Goal: Information Seeking & Learning: Learn about a topic

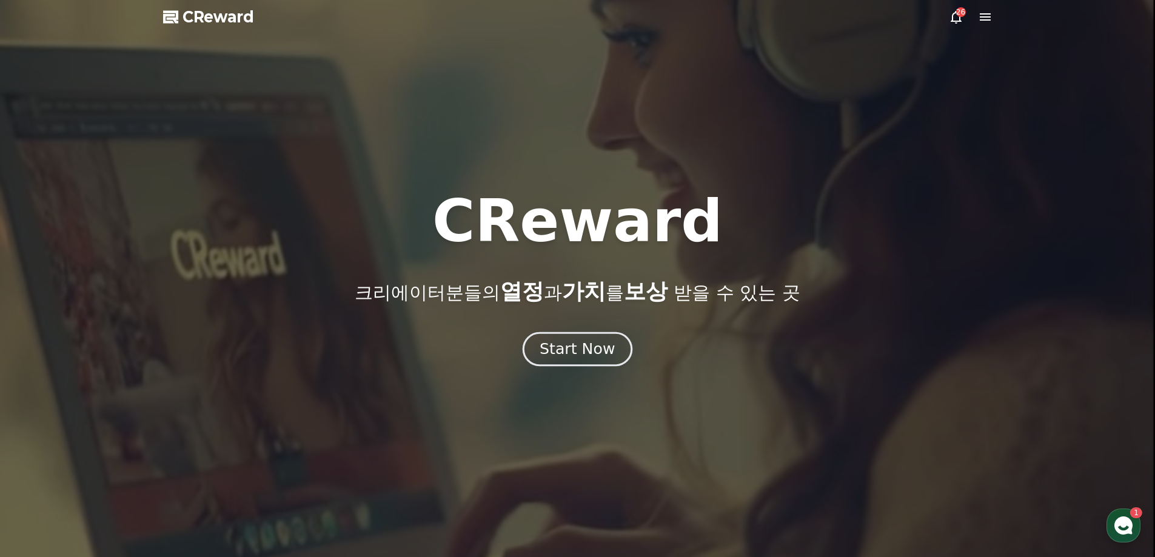
click at [568, 354] on div "Start Now" at bounding box center [577, 349] width 75 height 21
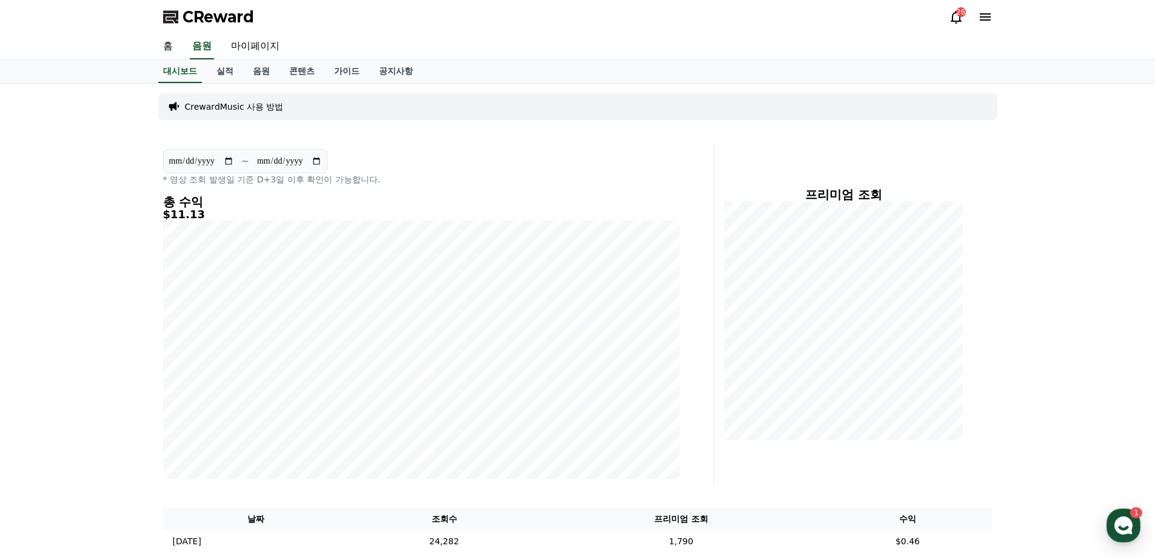
click at [219, 160] on input "**********" at bounding box center [202, 161] width 66 height 13
click at [229, 161] on input "**********" at bounding box center [202, 161] width 66 height 13
type input "**********"
click at [252, 42] on link "마이페이지" at bounding box center [255, 46] width 68 height 25
select select "**********"
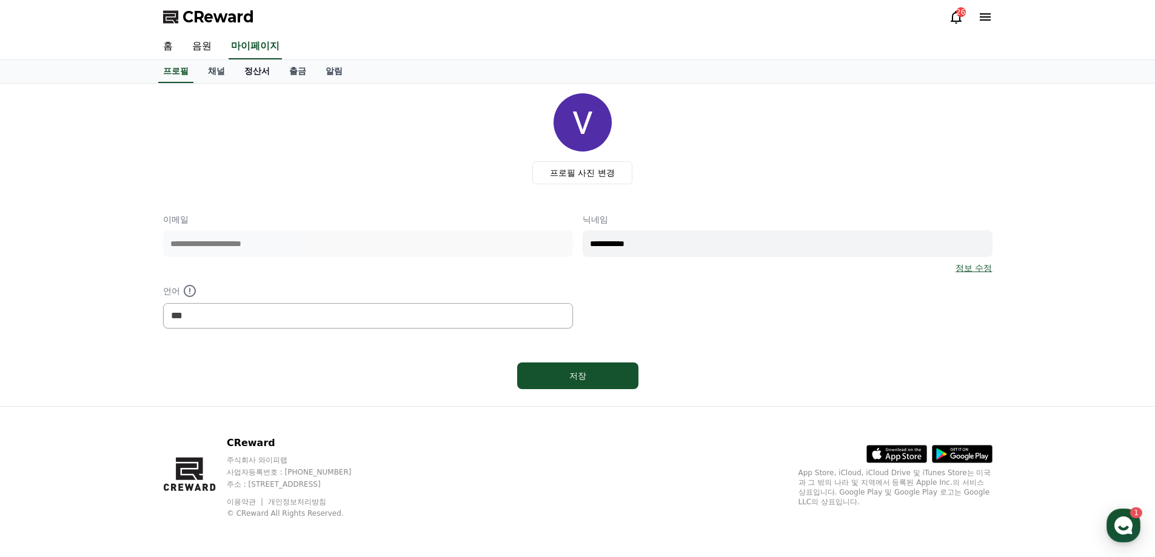
click at [252, 72] on link "정산서" at bounding box center [257, 71] width 45 height 23
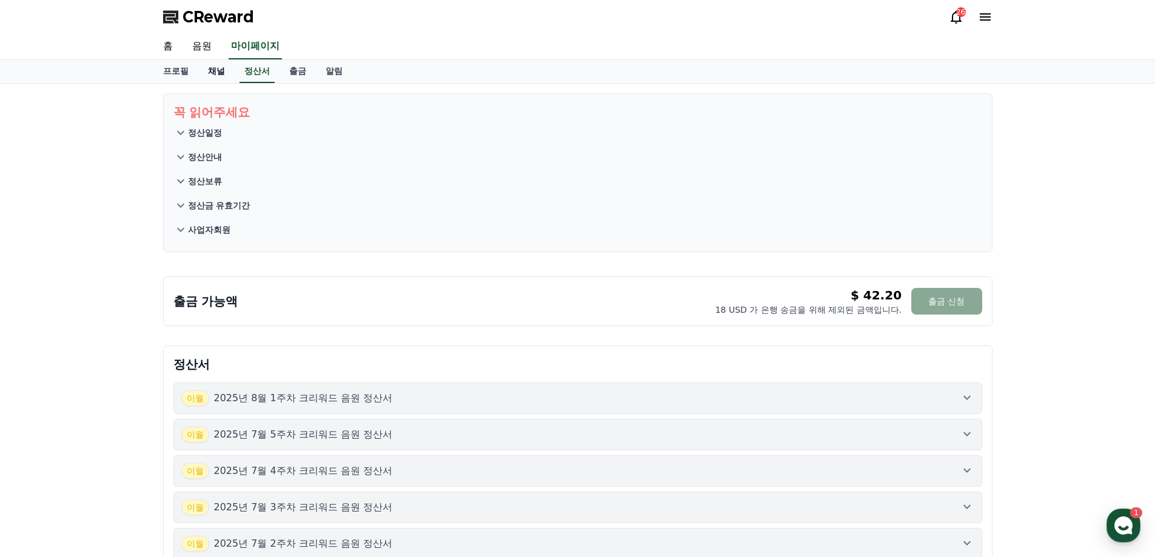
click at [214, 69] on link "채널" at bounding box center [216, 71] width 36 height 23
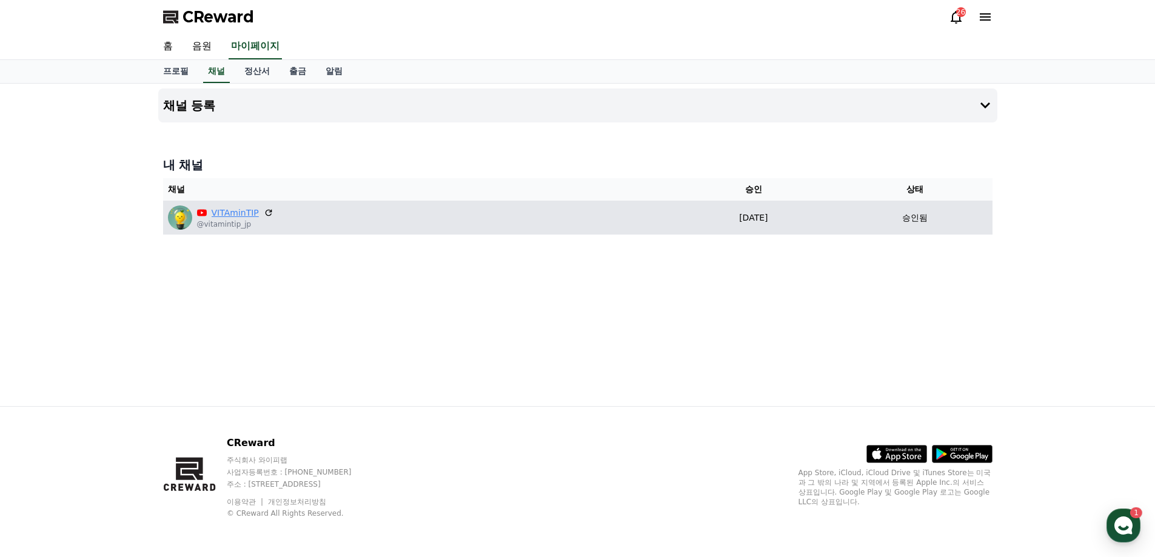
click at [230, 218] on link "VITAminTIP" at bounding box center [235, 213] width 47 height 13
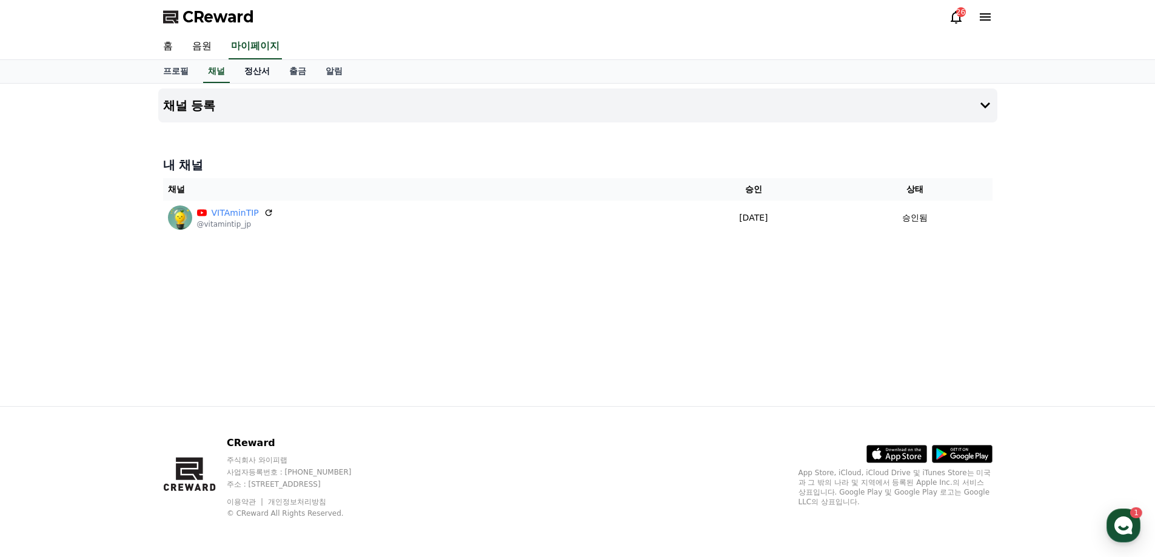
click at [247, 73] on link "정산서" at bounding box center [257, 71] width 45 height 23
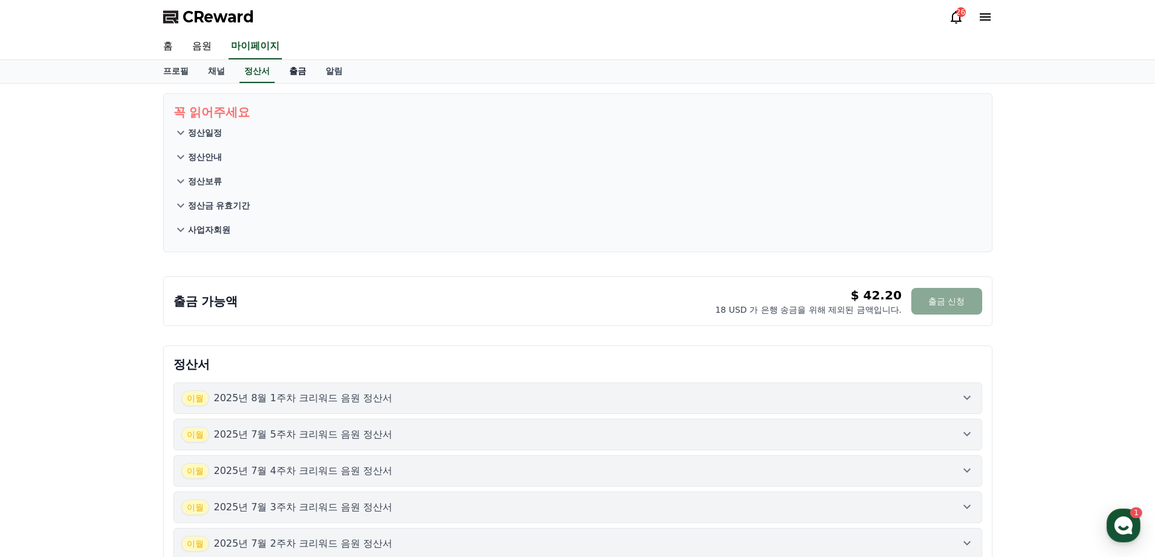
click at [290, 72] on link "출금" at bounding box center [298, 71] width 36 height 23
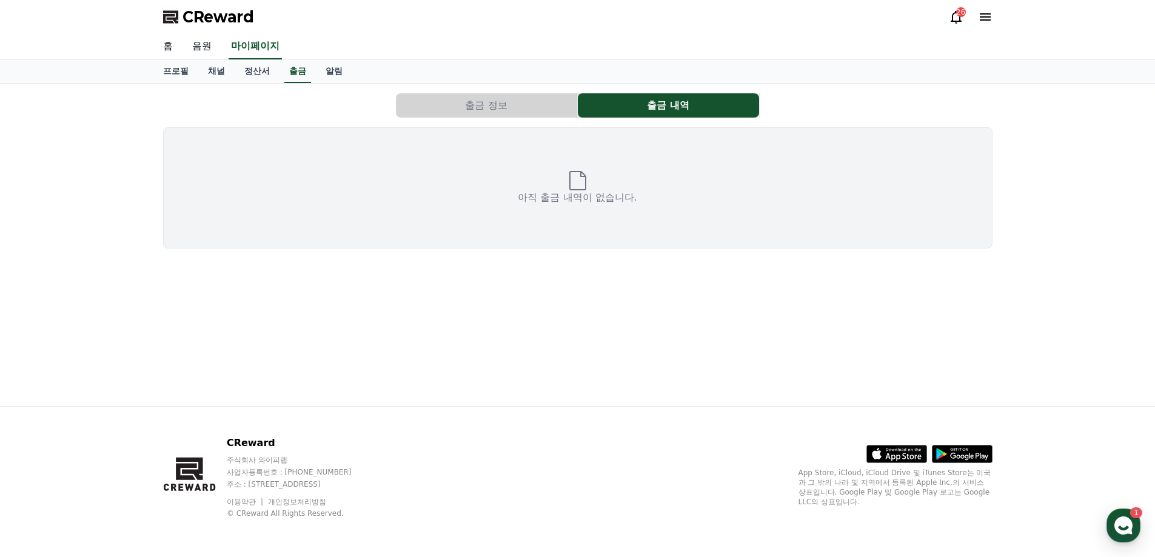
click at [207, 47] on link "음원" at bounding box center [202, 46] width 39 height 25
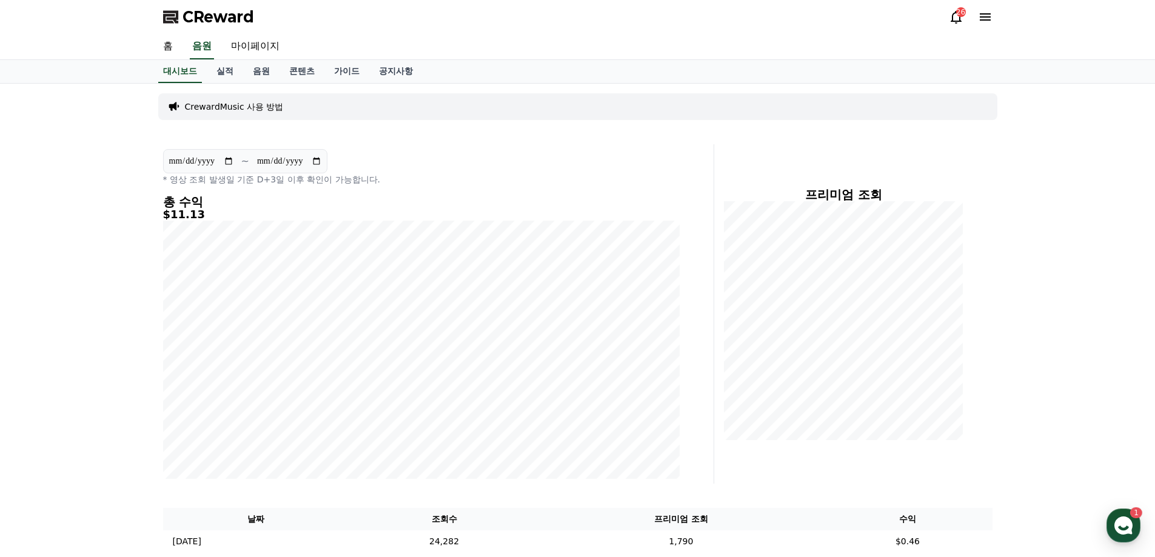
click at [228, 161] on input "**********" at bounding box center [202, 161] width 66 height 13
type input "**********"
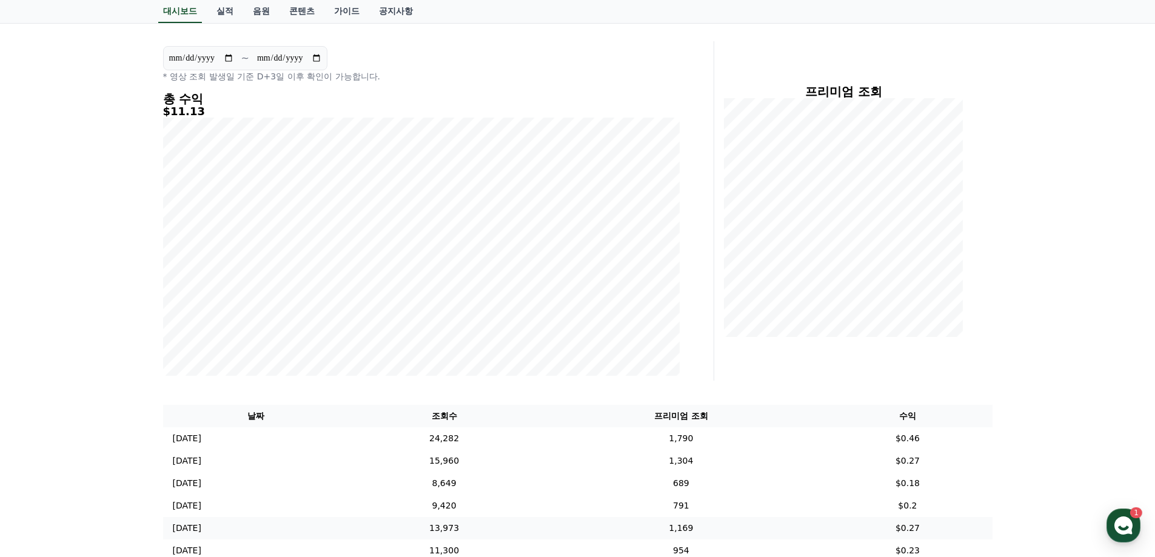
scroll to position [51, 0]
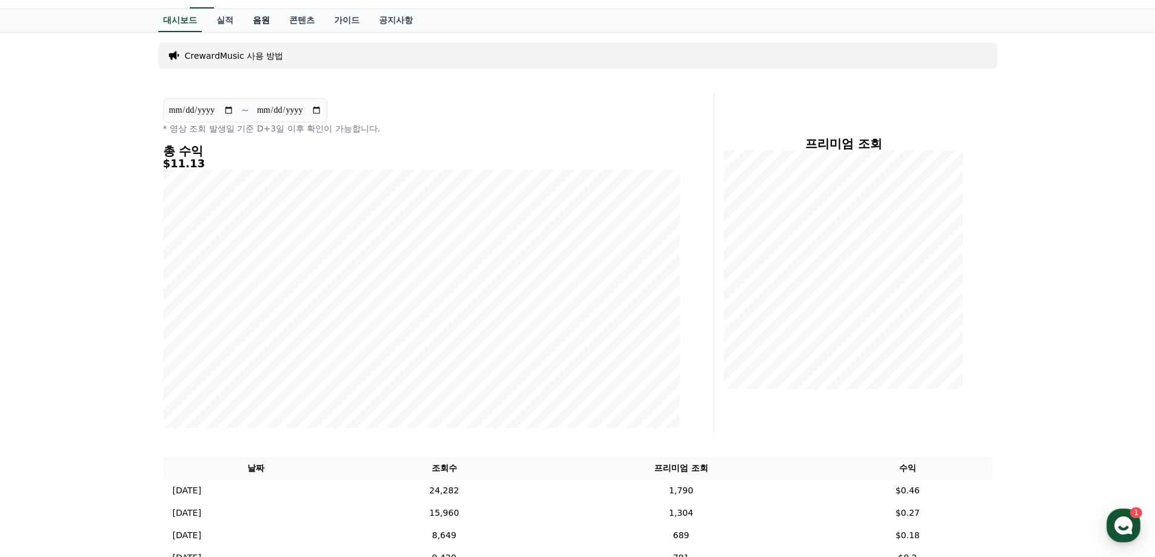
click at [253, 21] on link "음원" at bounding box center [261, 20] width 36 height 23
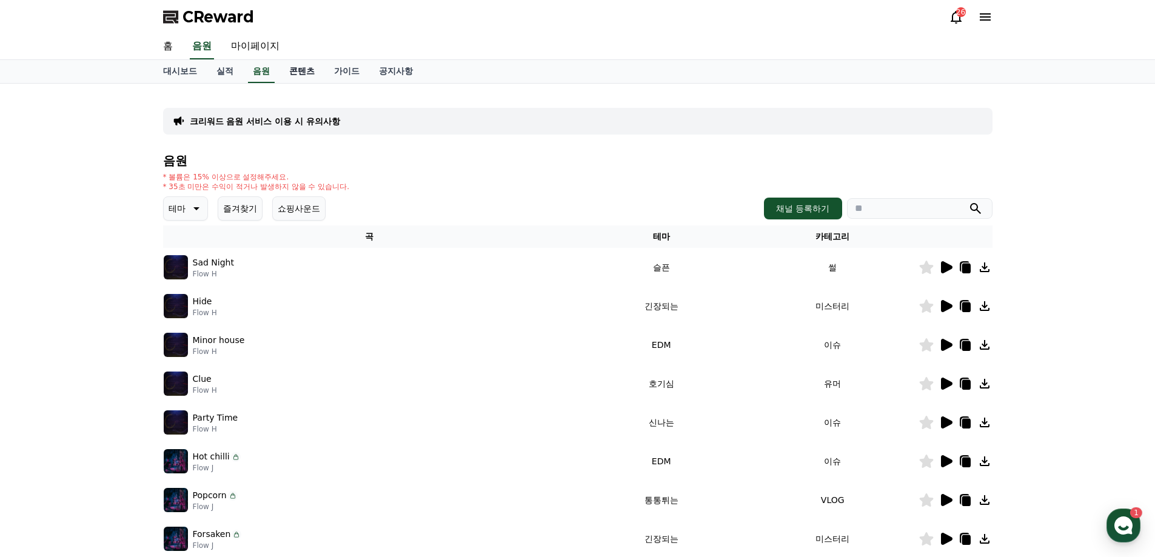
click at [299, 73] on link "콘텐츠" at bounding box center [302, 71] width 45 height 23
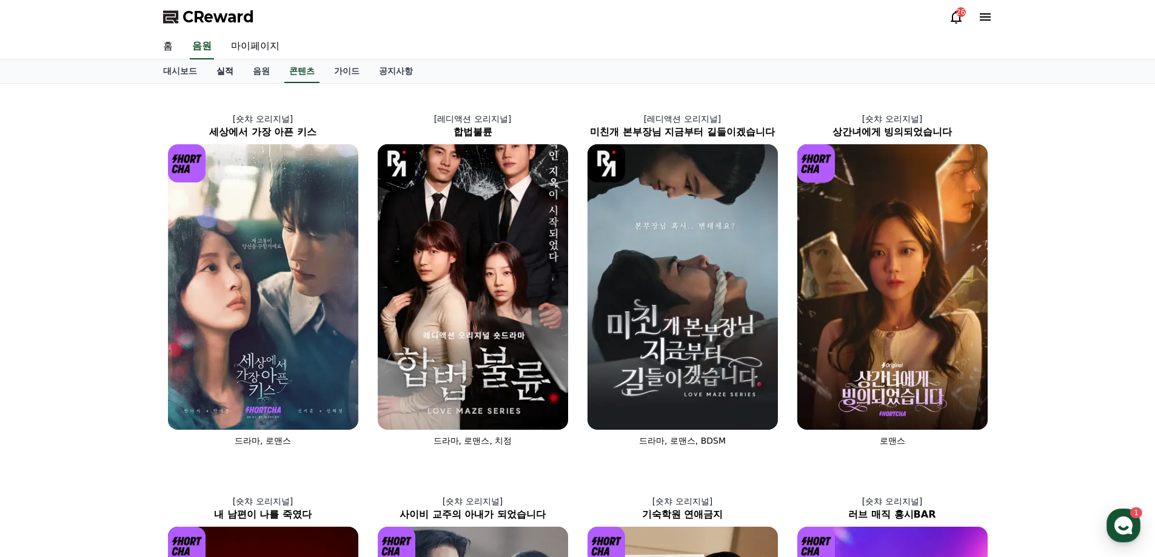
click at [226, 72] on link "실적" at bounding box center [225, 71] width 36 height 23
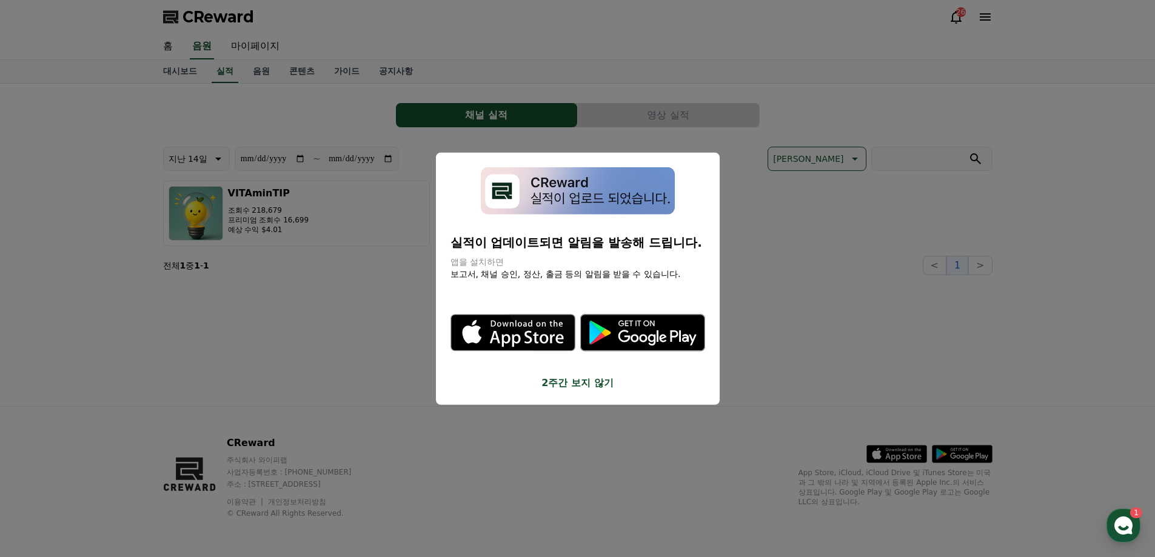
click at [587, 385] on button "2주간 보지 않기" at bounding box center [578, 383] width 255 height 15
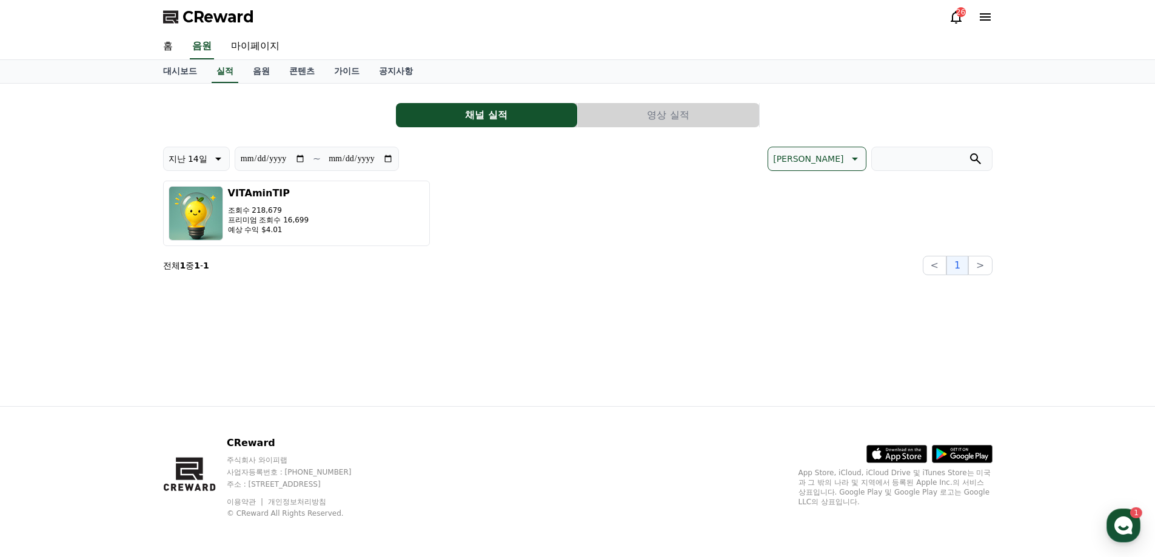
click at [667, 116] on button "영상 실적" at bounding box center [668, 115] width 181 height 24
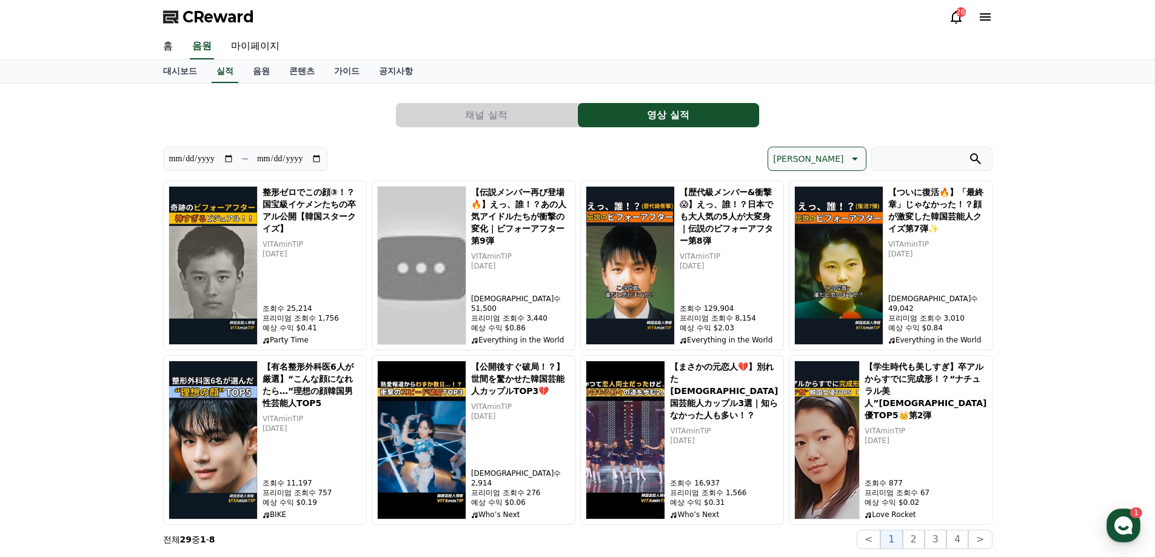
click at [517, 109] on button "채널 실적" at bounding box center [486, 115] width 181 height 24
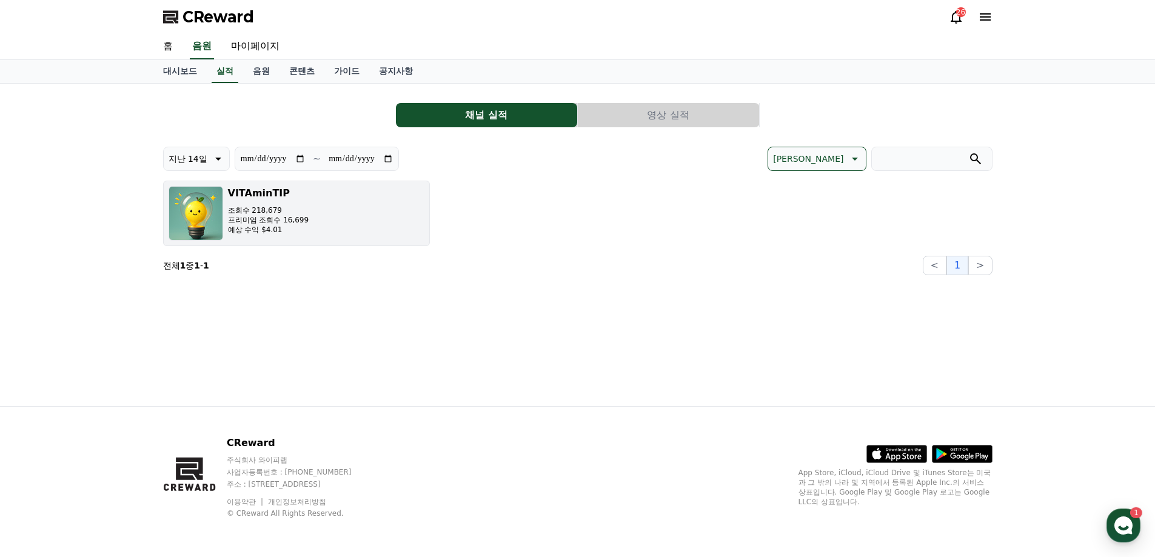
click at [280, 230] on p "예상 수익 $4.01" at bounding box center [268, 230] width 81 height 10
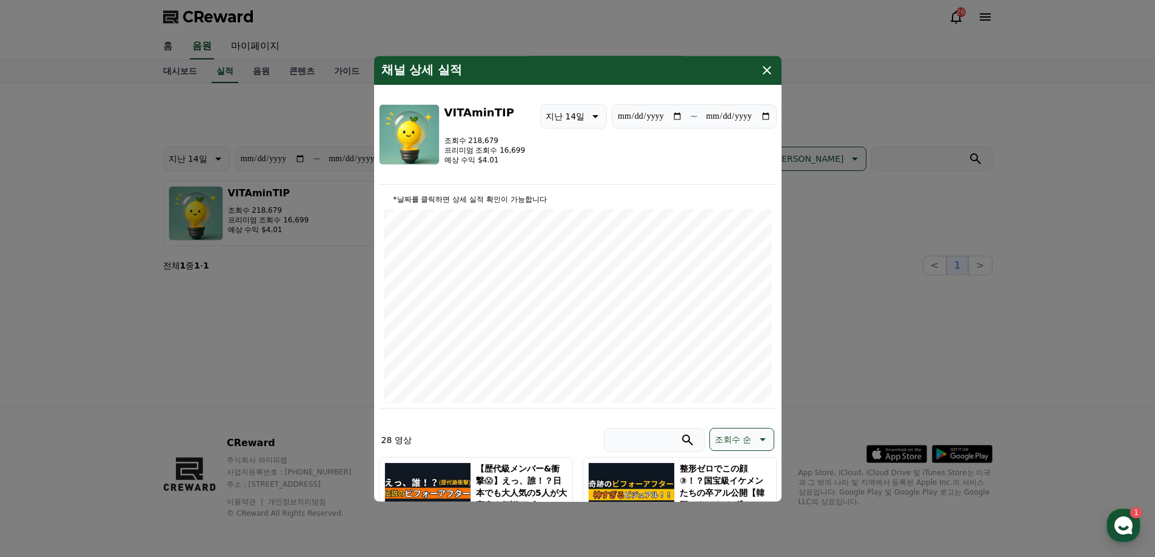
click at [591, 118] on icon "modal" at bounding box center [594, 116] width 15 height 15
click at [571, 274] on button "지난 90일" at bounding box center [565, 273] width 49 height 27
type input "**********"
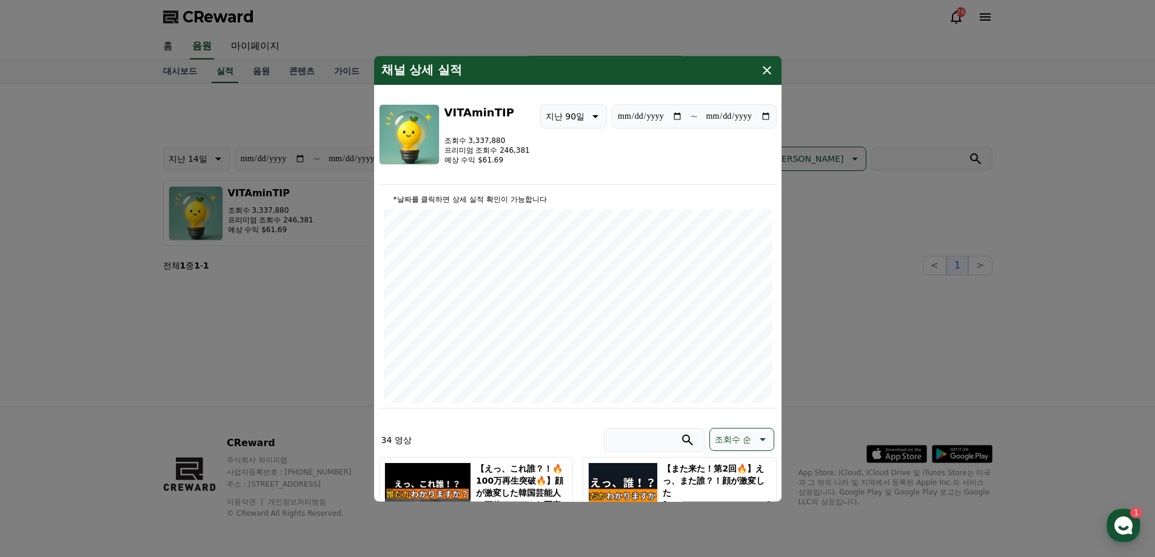
click at [765, 70] on icon "modal" at bounding box center [767, 70] width 15 height 15
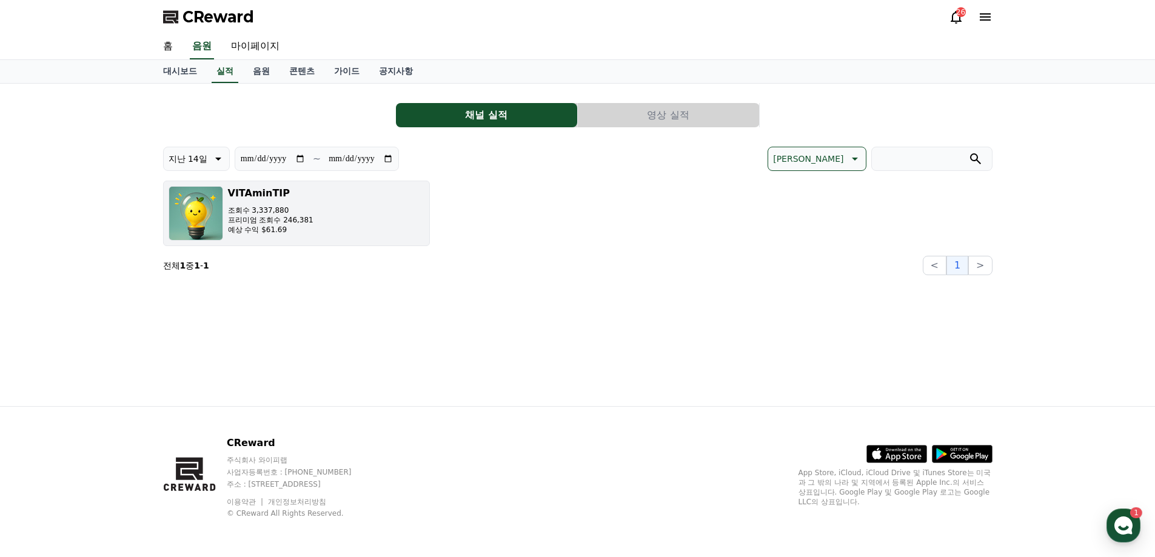
click at [333, 236] on button "VITAminTIP 조회수 3,337,880 프리미엄 조회수 246,381 예상 수익 $61.69" at bounding box center [296, 214] width 267 height 66
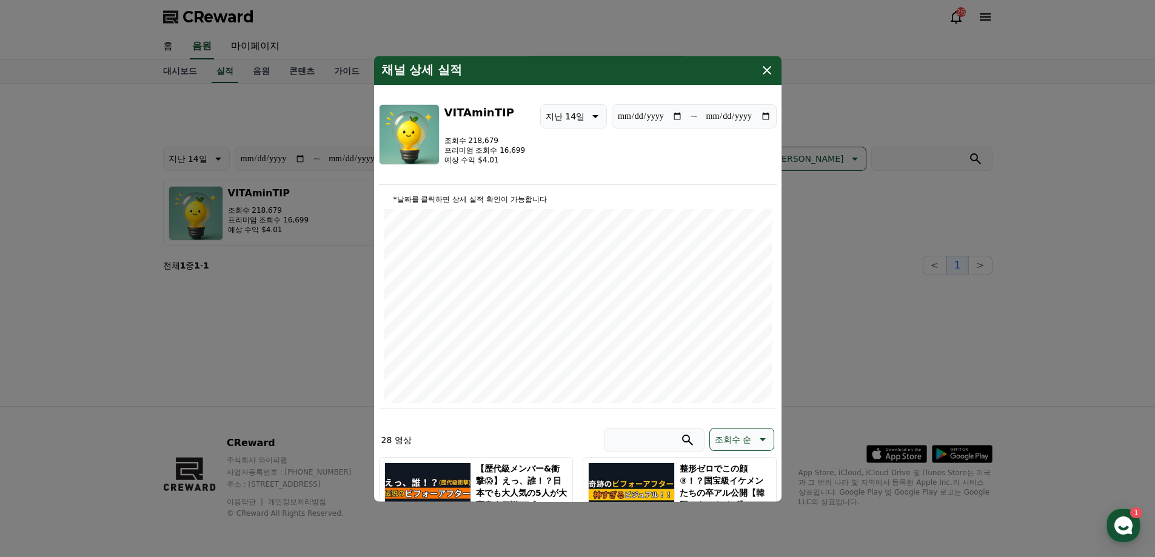
click at [599, 119] on icon "modal" at bounding box center [594, 116] width 15 height 15
click at [568, 269] on button "지난 90일" at bounding box center [565, 273] width 49 height 27
type input "**********"
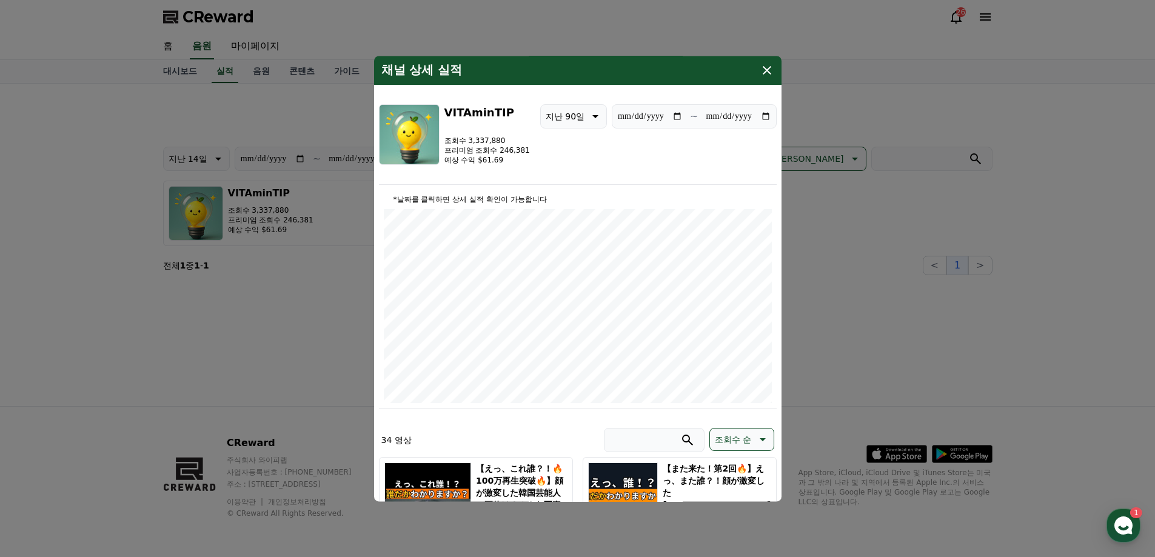
click at [1073, 319] on button "close modal" at bounding box center [577, 278] width 1155 height 557
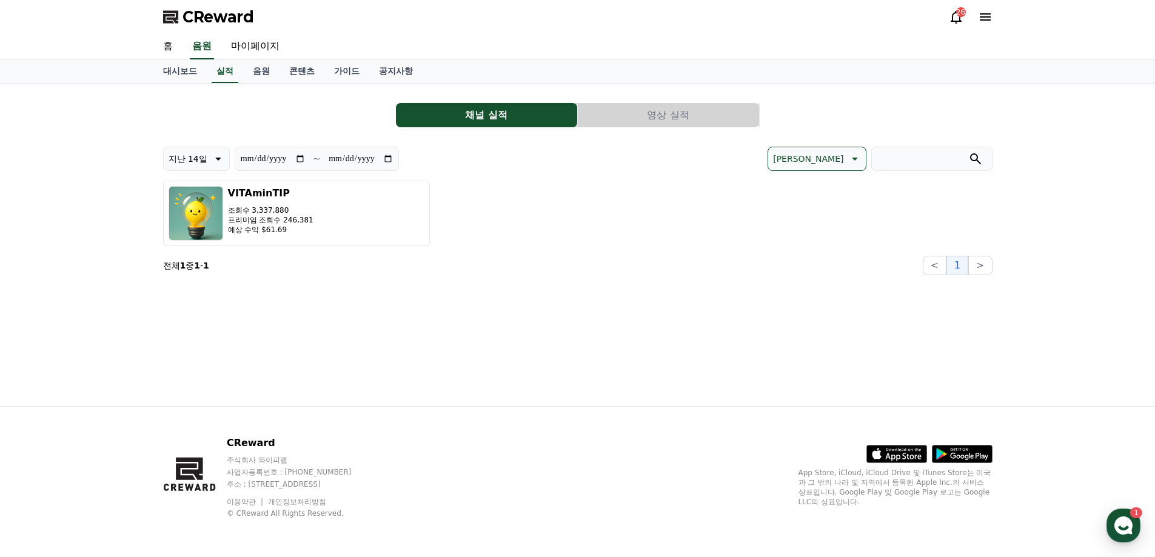
click at [962, 18] on icon at bounding box center [956, 17] width 15 height 15
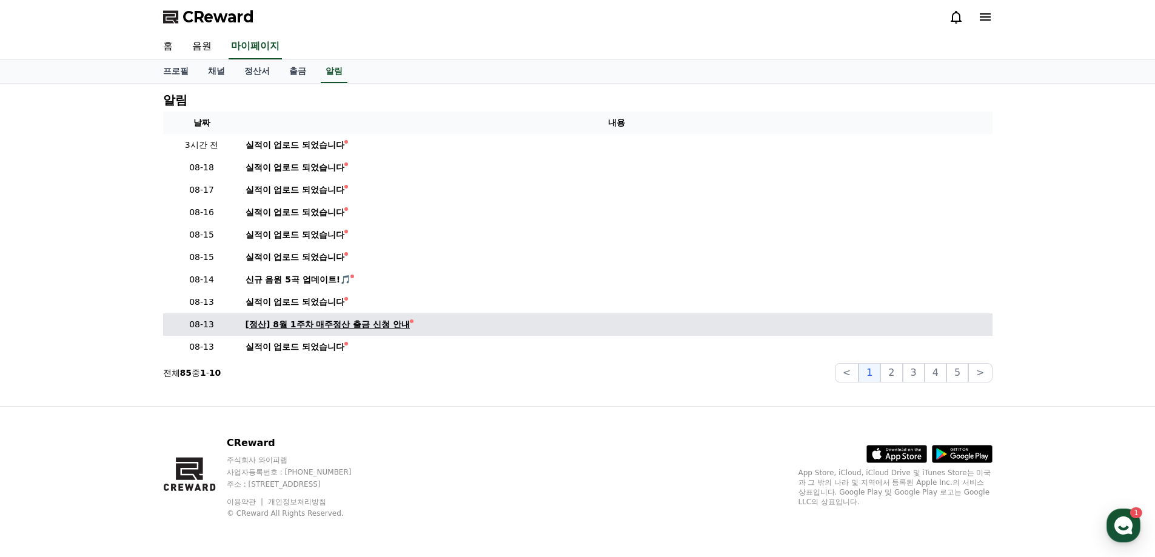
click at [316, 320] on div "[정산] 8월 1주차 매주정산 출금 신청 안내" at bounding box center [328, 324] width 165 height 13
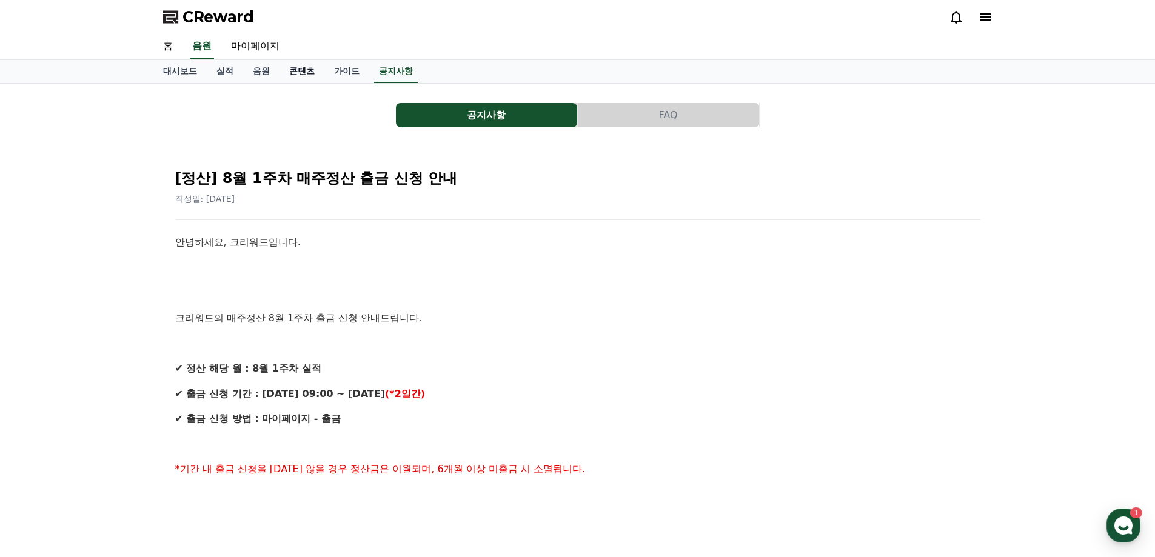
click at [301, 72] on link "콘텐츠" at bounding box center [302, 71] width 45 height 23
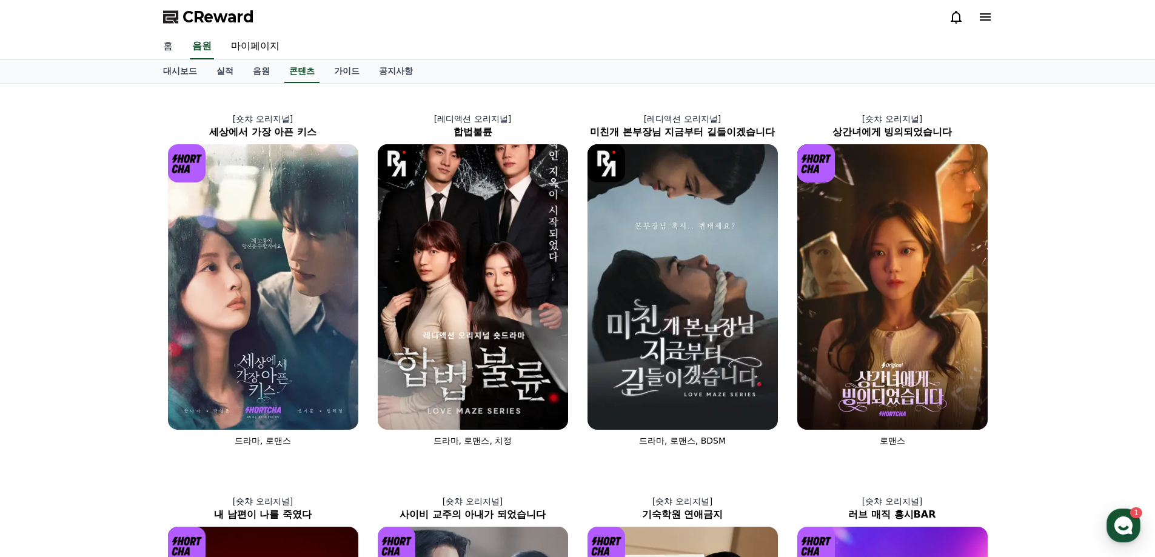
click at [166, 45] on link "홈" at bounding box center [167, 46] width 29 height 25
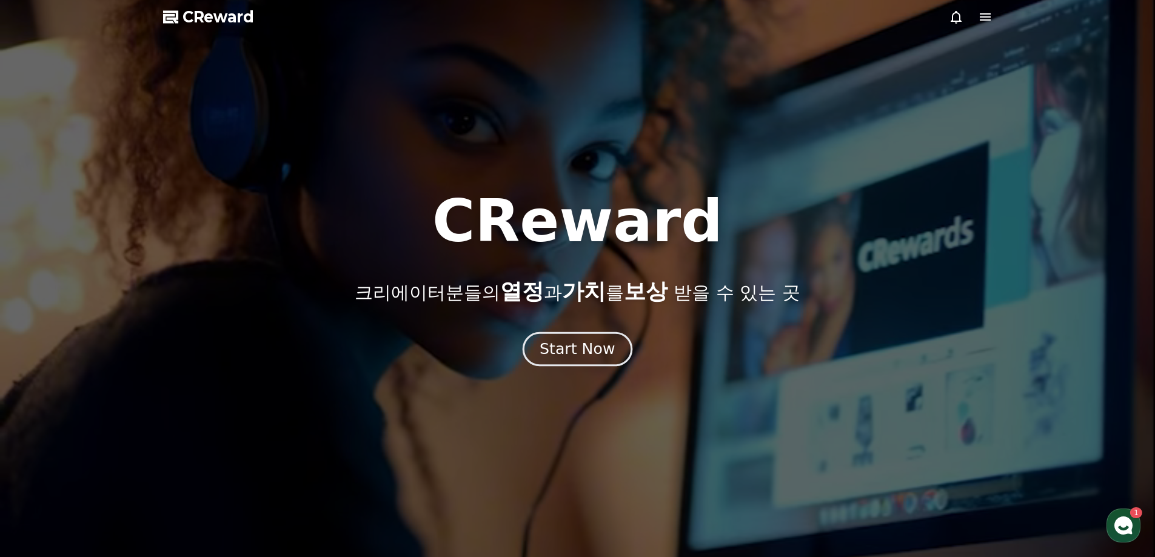
click at [573, 356] on div "Start Now" at bounding box center [577, 349] width 75 height 21
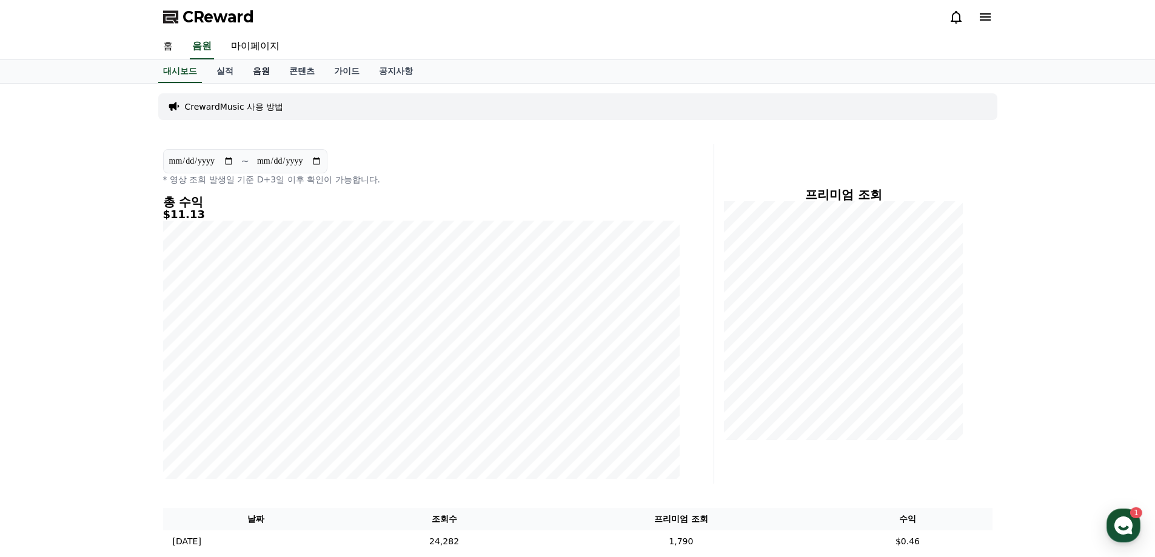
click at [249, 73] on link "음원" at bounding box center [261, 71] width 36 height 23
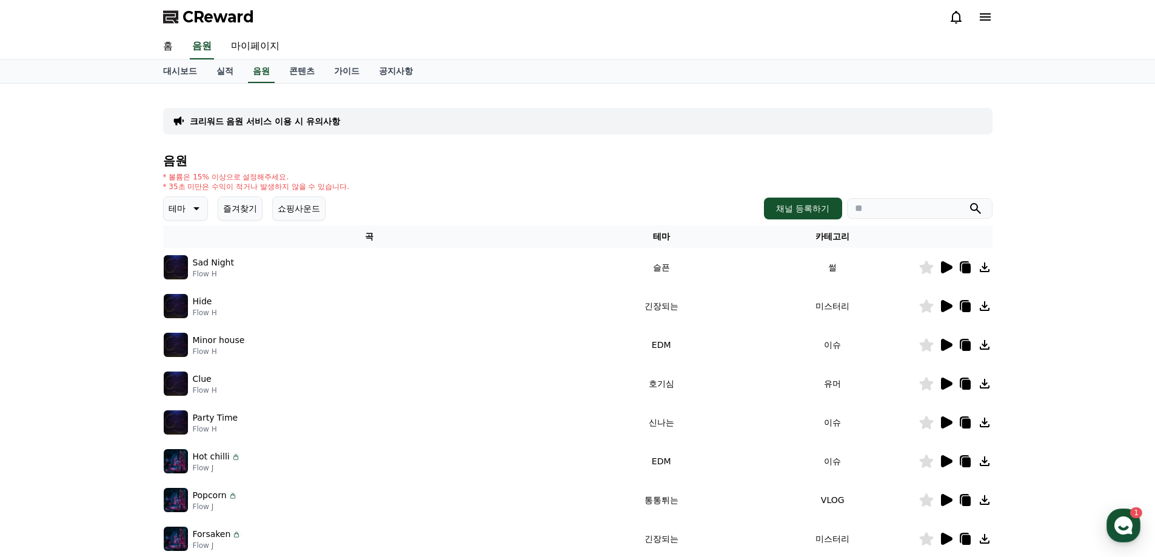
click at [178, 210] on p "테마" at bounding box center [177, 208] width 17 height 17
click at [185, 306] on button "신나는" at bounding box center [182, 308] width 35 height 27
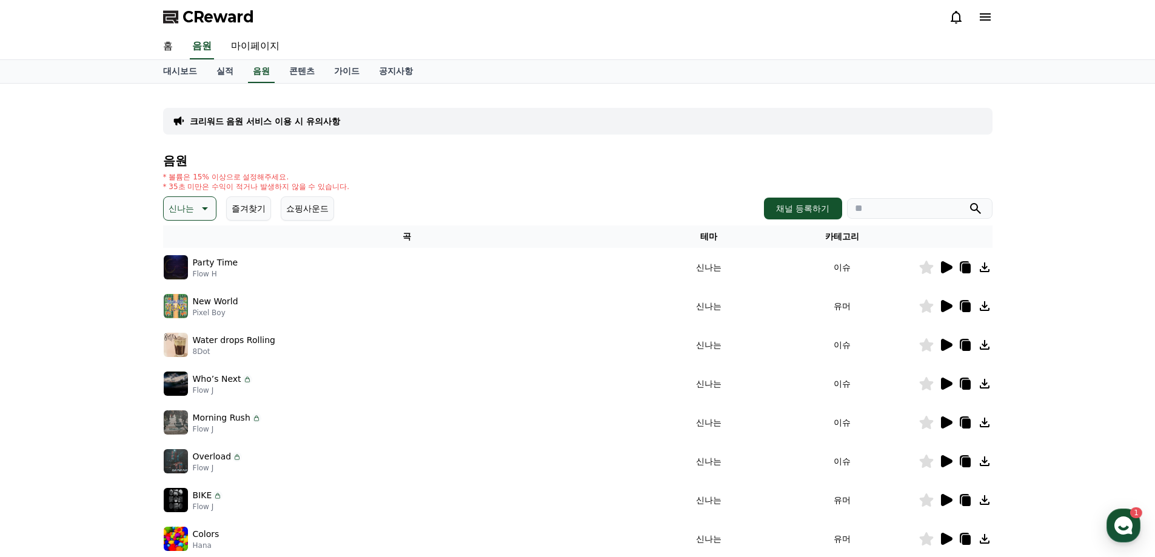
click at [941, 267] on icon at bounding box center [946, 267] width 15 height 15
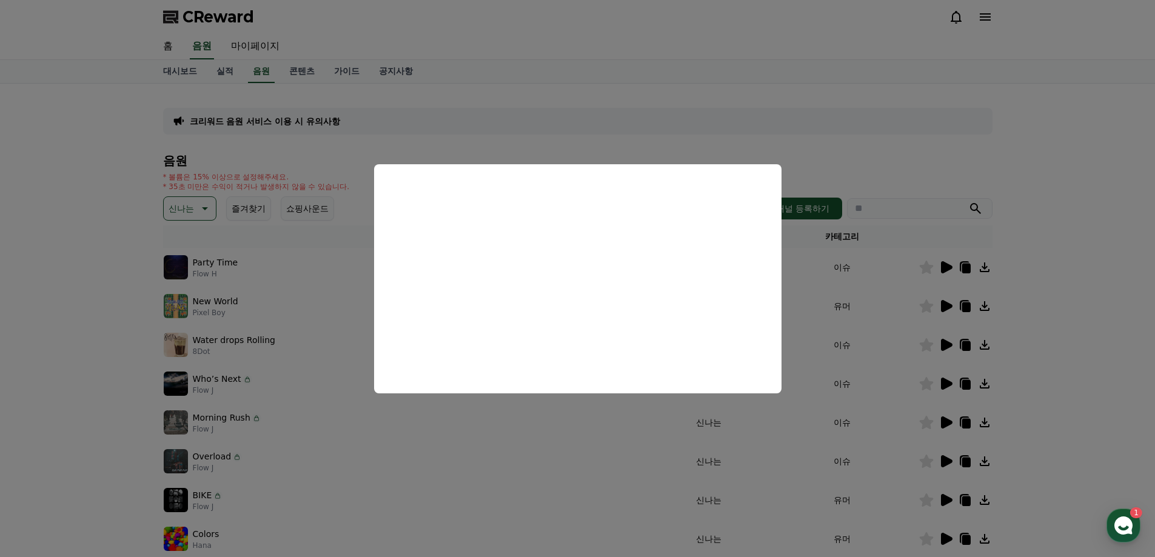
click at [1084, 214] on button "close modal" at bounding box center [577, 278] width 1155 height 557
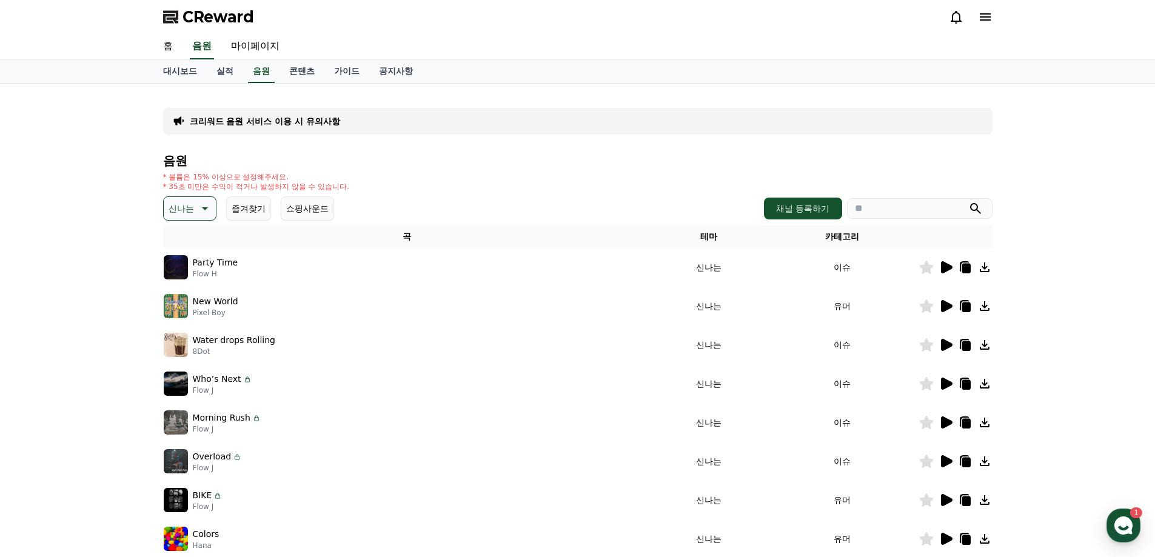
click at [946, 303] on icon at bounding box center [947, 306] width 12 height 12
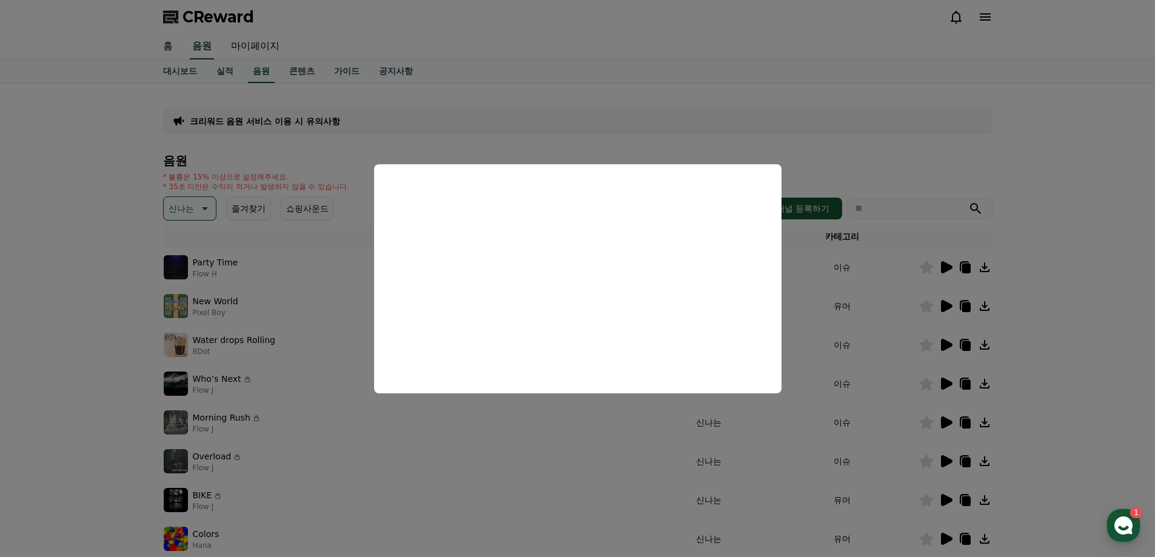
click at [840, 267] on button "close modal" at bounding box center [577, 278] width 1155 height 557
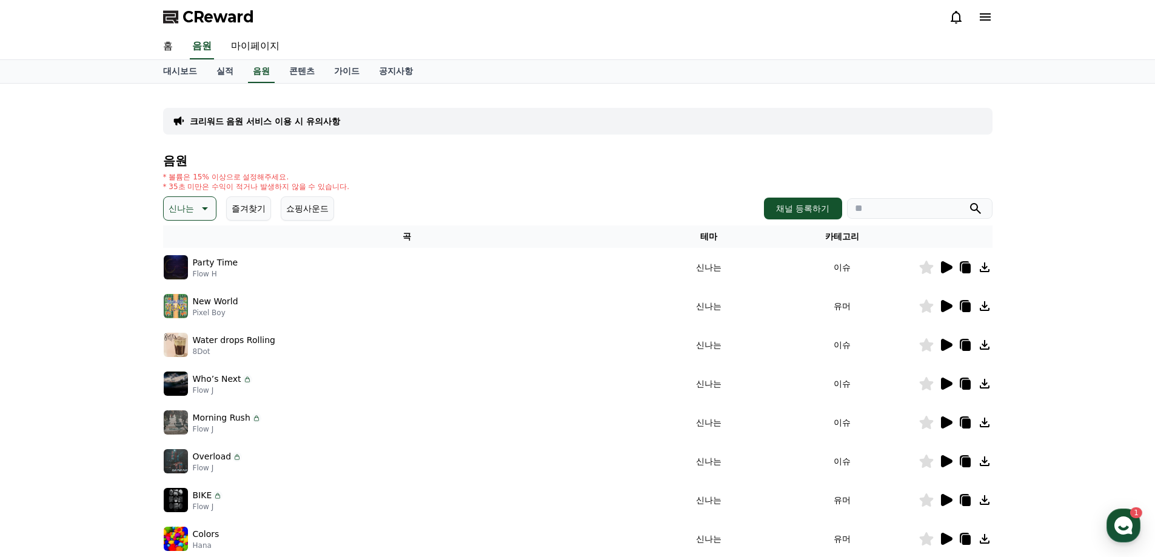
click at [946, 344] on icon at bounding box center [947, 345] width 12 height 12
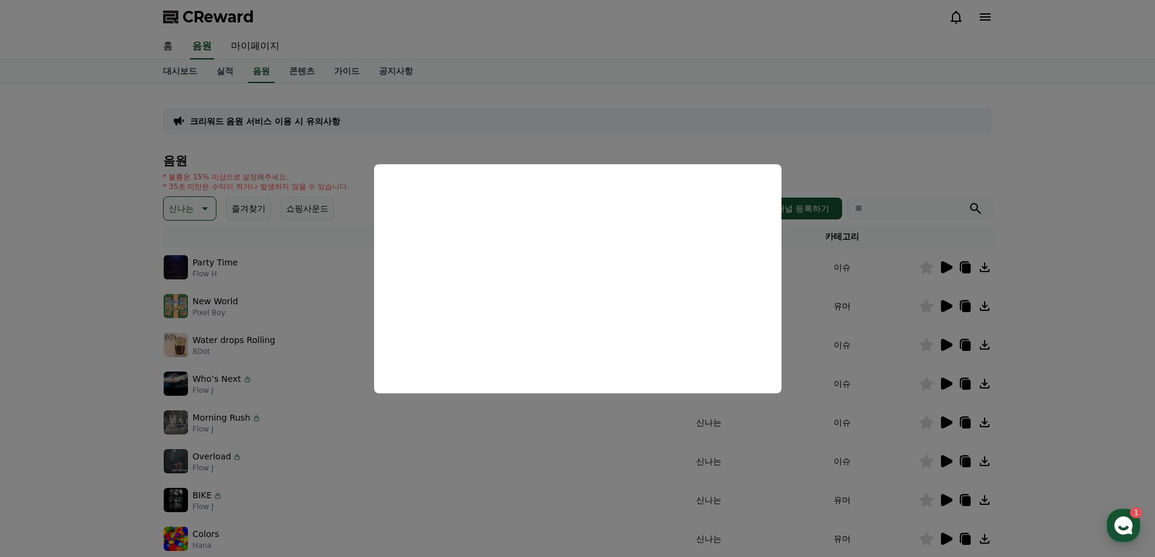
click at [855, 170] on button "close modal" at bounding box center [577, 278] width 1155 height 557
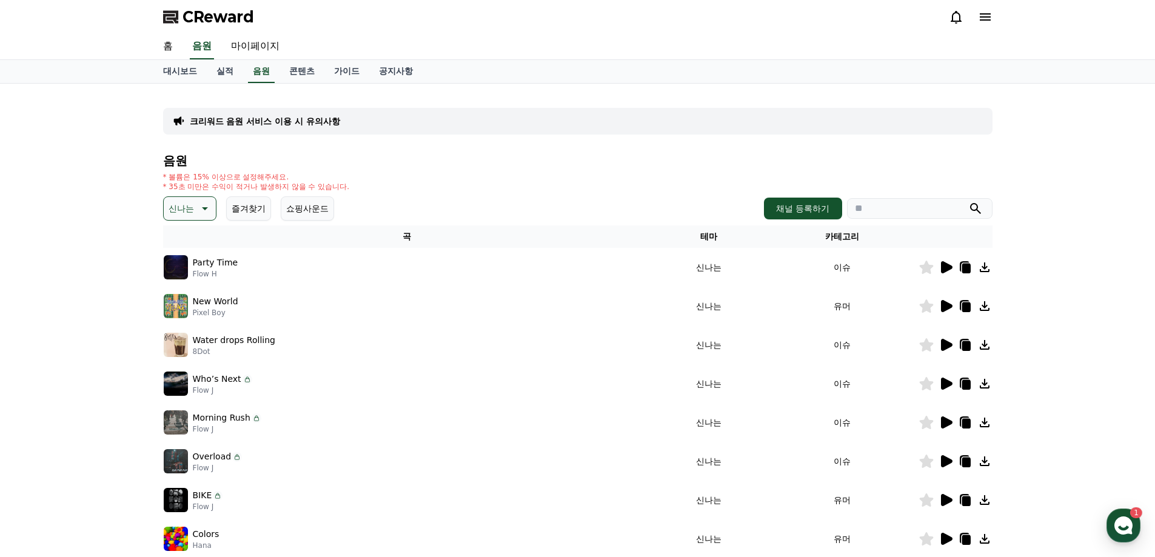
click at [206, 206] on icon at bounding box center [204, 208] width 15 height 15
click at [183, 315] on button "즐거움" at bounding box center [182, 313] width 35 height 27
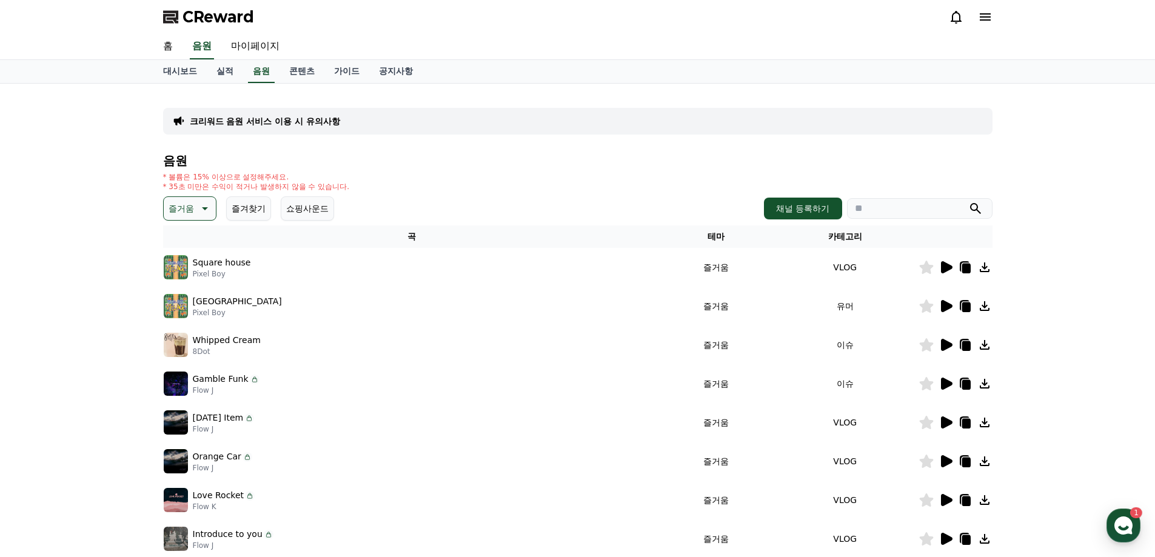
click at [946, 383] on icon at bounding box center [947, 384] width 12 height 12
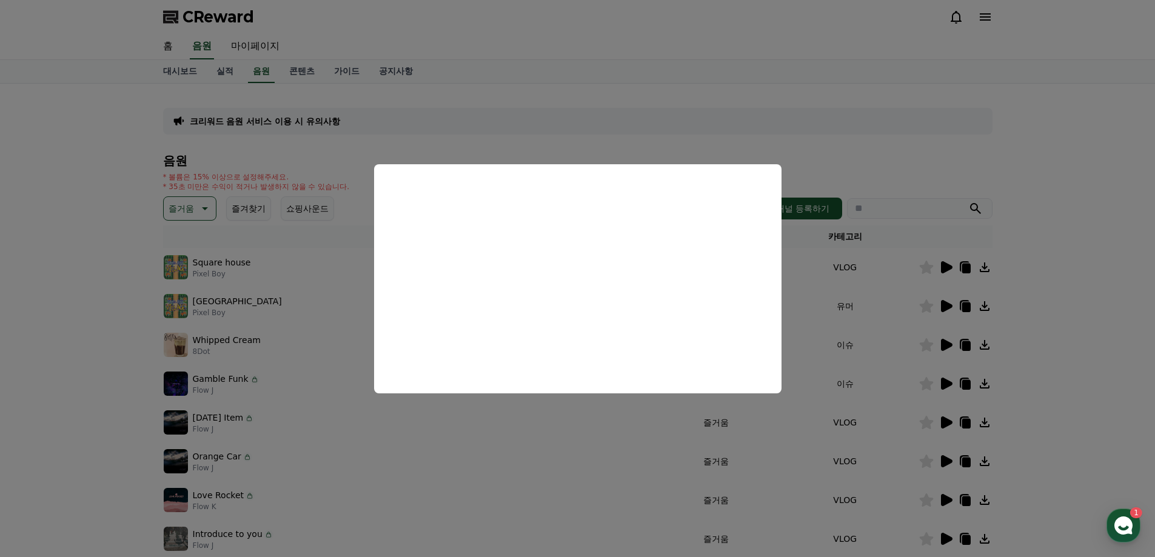
click at [997, 169] on button "close modal" at bounding box center [577, 278] width 1155 height 557
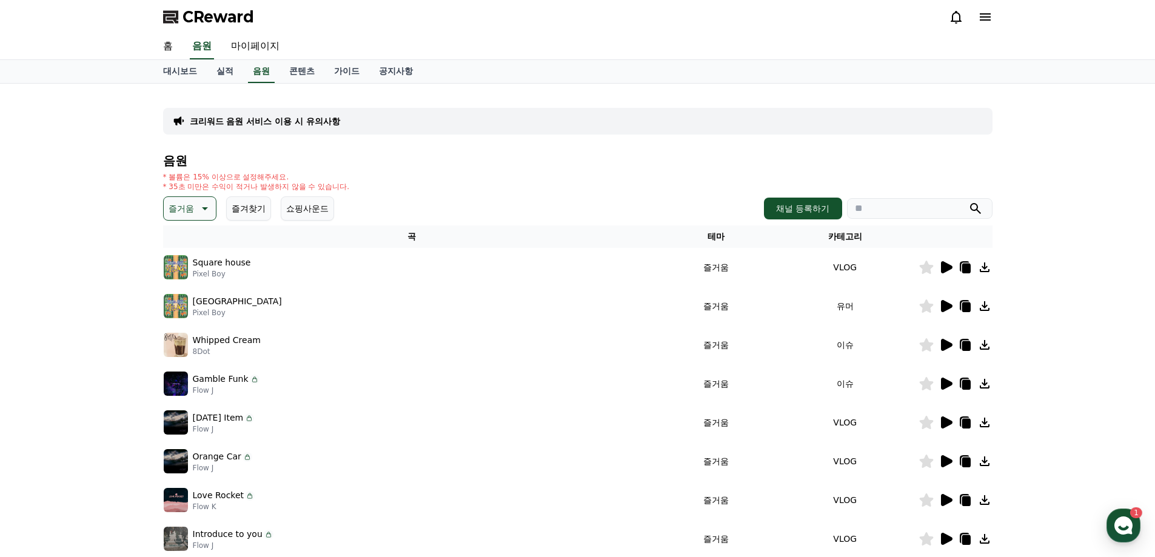
click at [943, 380] on icon at bounding box center [947, 384] width 12 height 12
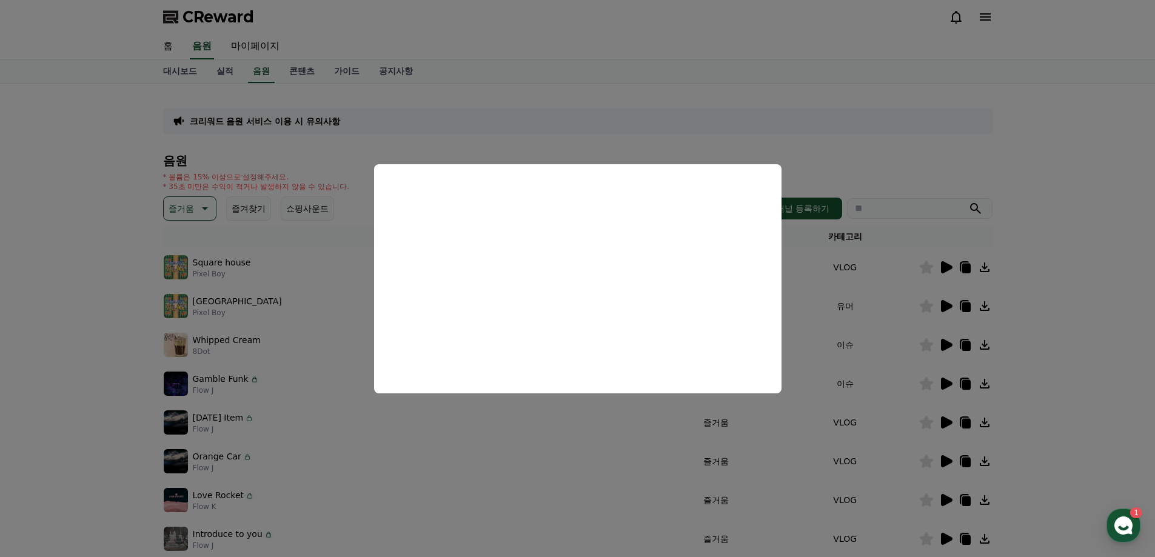
click at [346, 426] on button "close modal" at bounding box center [577, 278] width 1155 height 557
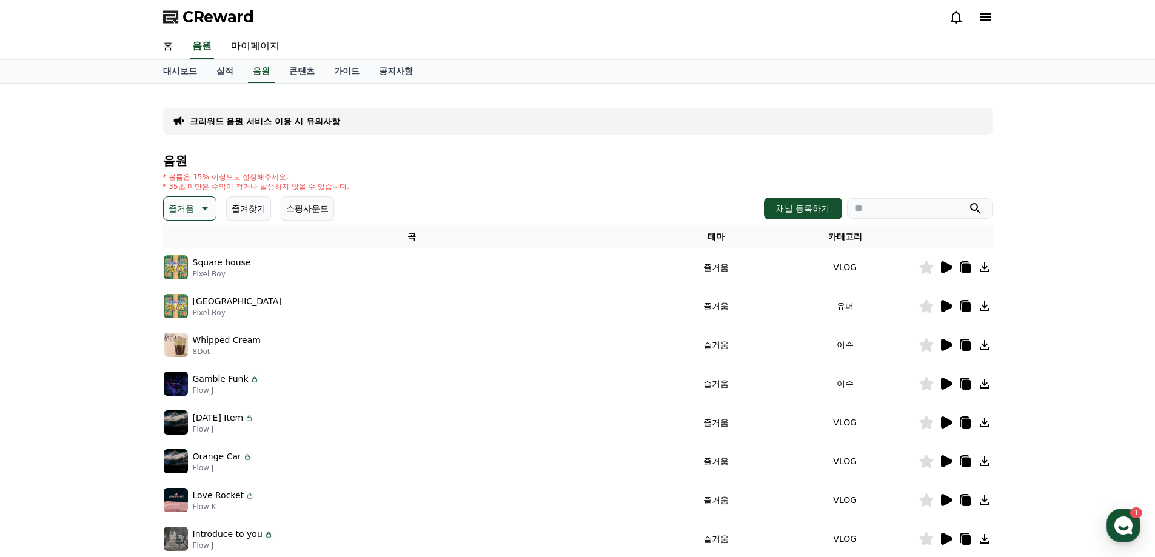
click at [945, 422] on icon at bounding box center [947, 423] width 12 height 12
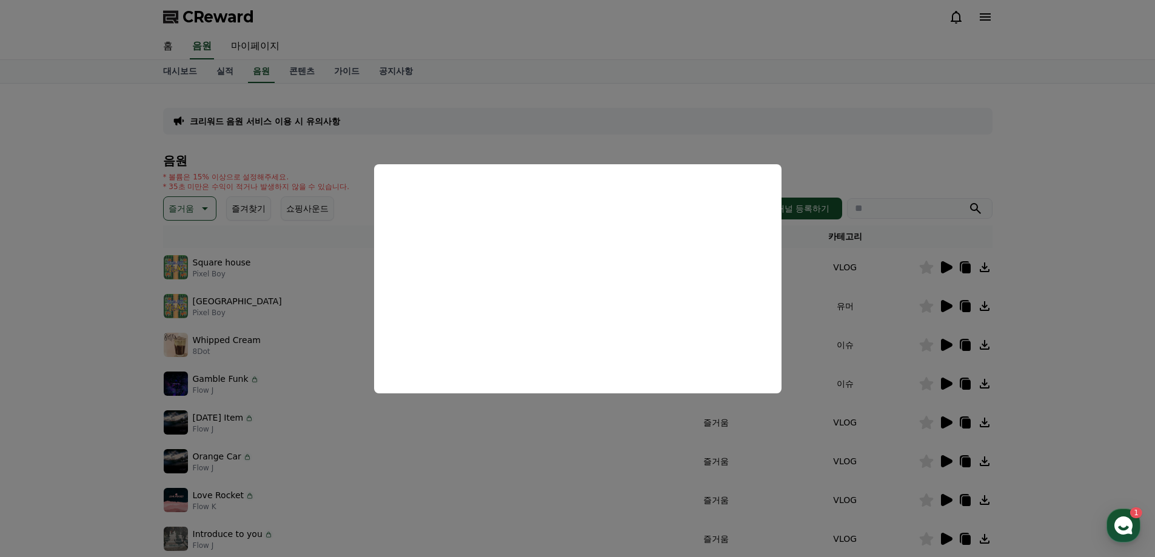
click at [940, 169] on button "close modal" at bounding box center [577, 278] width 1155 height 557
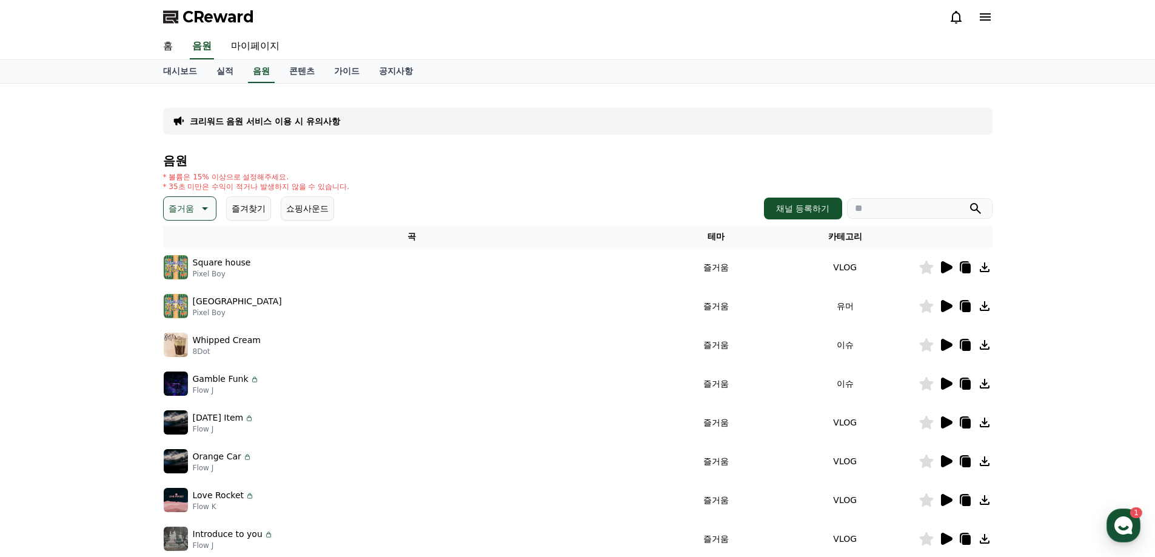
click at [204, 210] on icon at bounding box center [204, 208] width 15 height 15
click at [177, 306] on button "긴장되는" at bounding box center [187, 308] width 44 height 27
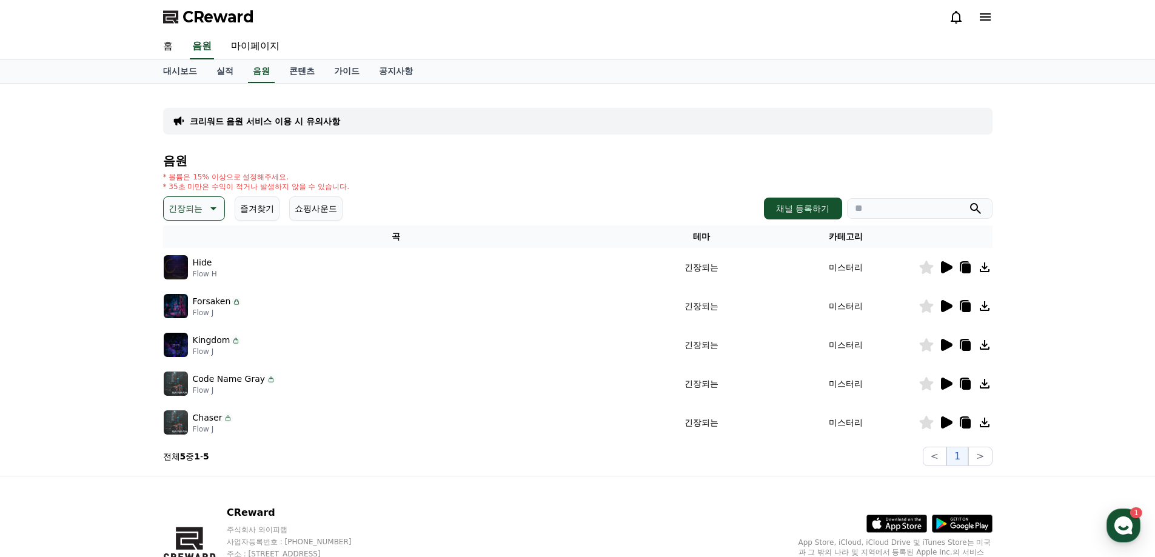
click at [947, 266] on icon at bounding box center [947, 267] width 12 height 12
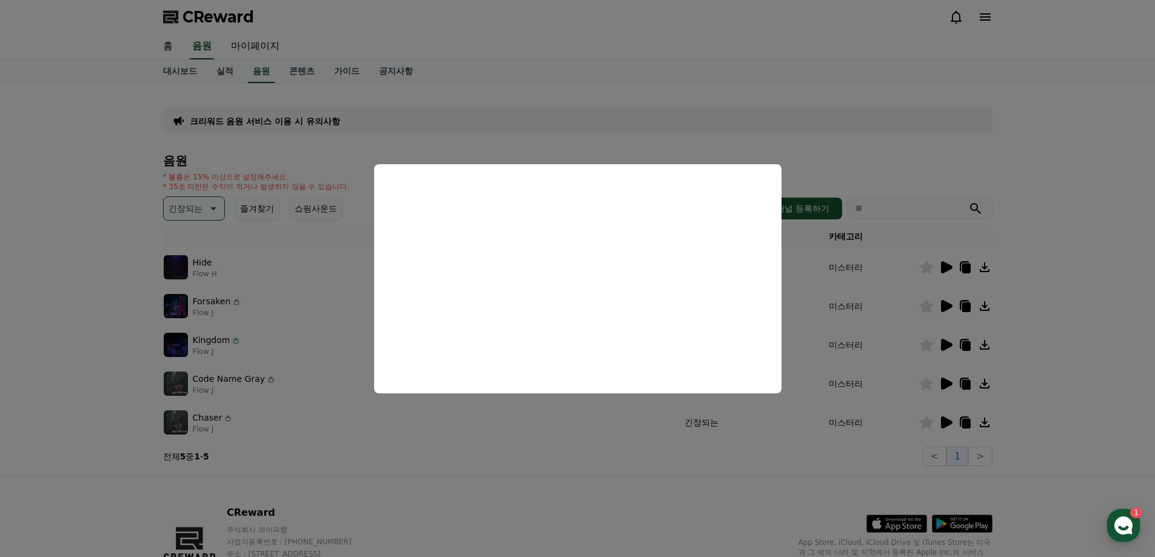
drag, startPoint x: 992, startPoint y: 176, endPoint x: 998, endPoint y: 173, distance: 7.1
click at [993, 176] on button "close modal" at bounding box center [577, 278] width 1155 height 557
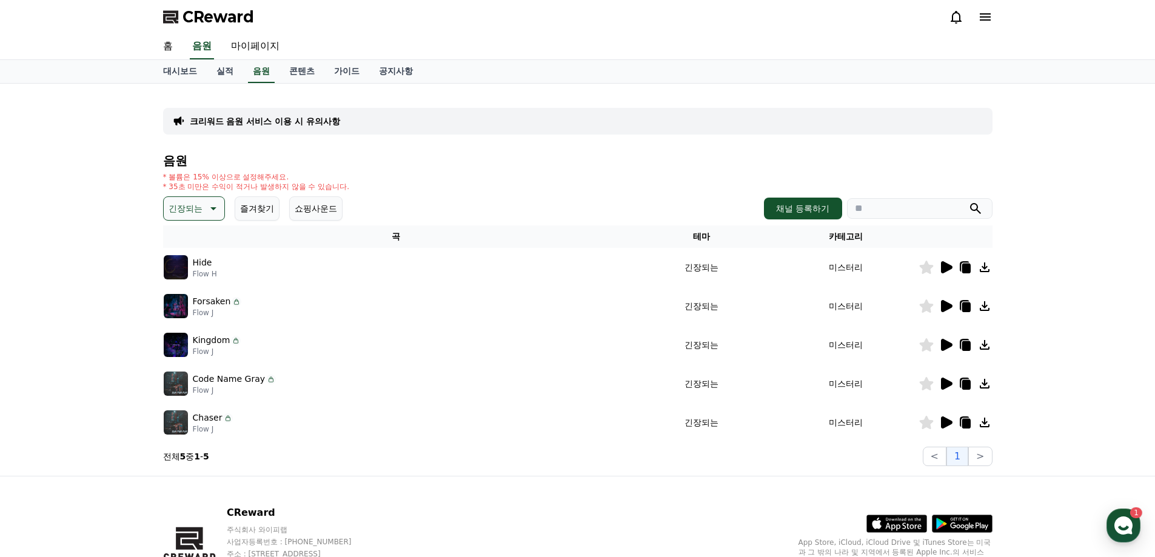
click at [190, 204] on p "긴장되는" at bounding box center [186, 208] width 34 height 17
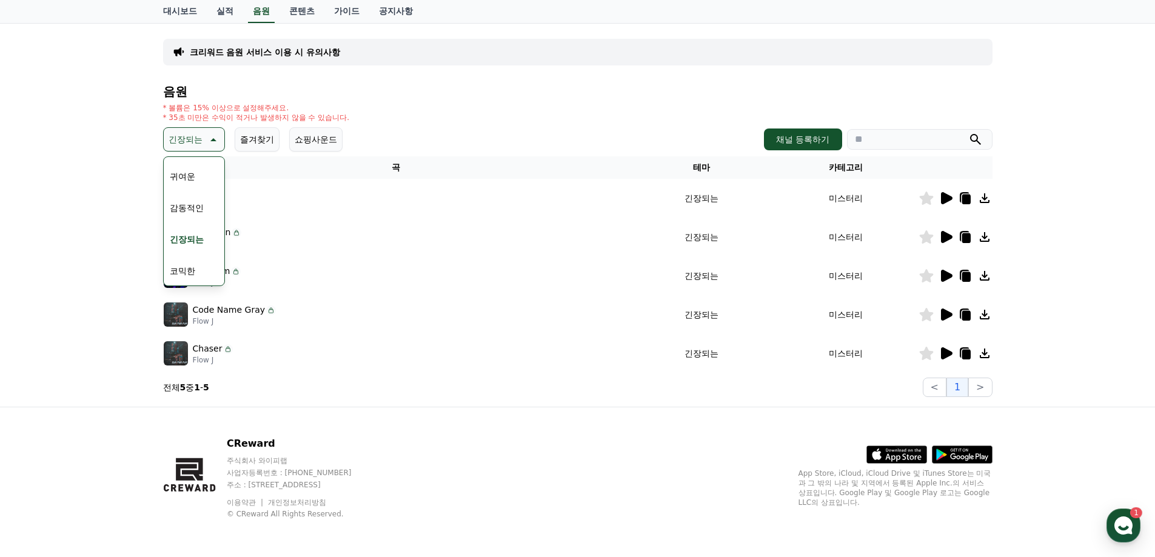
scroll to position [70, 0]
click at [188, 267] on button "코믹한" at bounding box center [182, 270] width 35 height 27
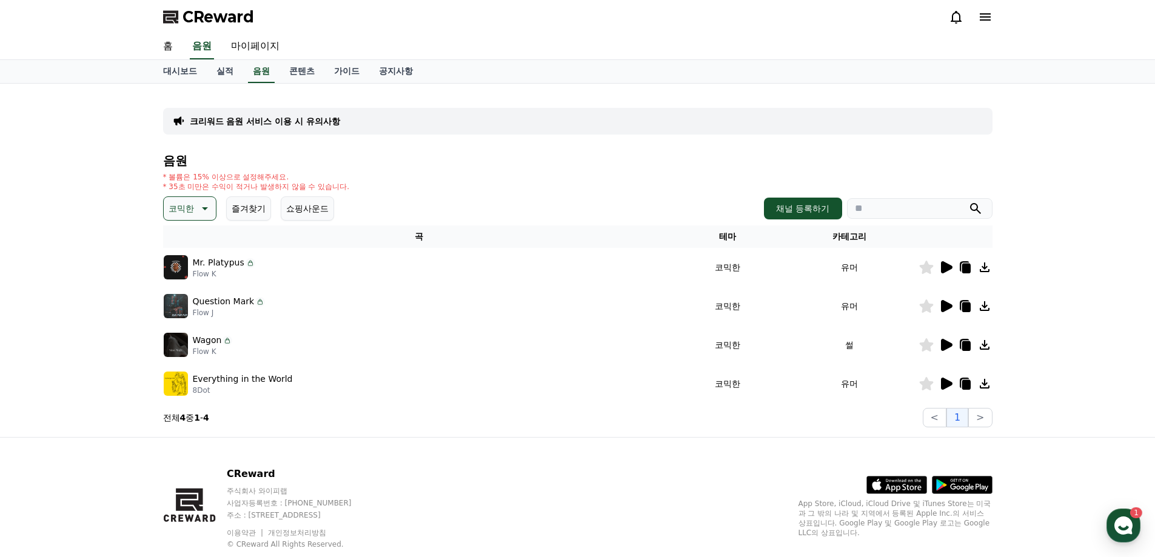
click at [948, 304] on icon at bounding box center [947, 306] width 12 height 12
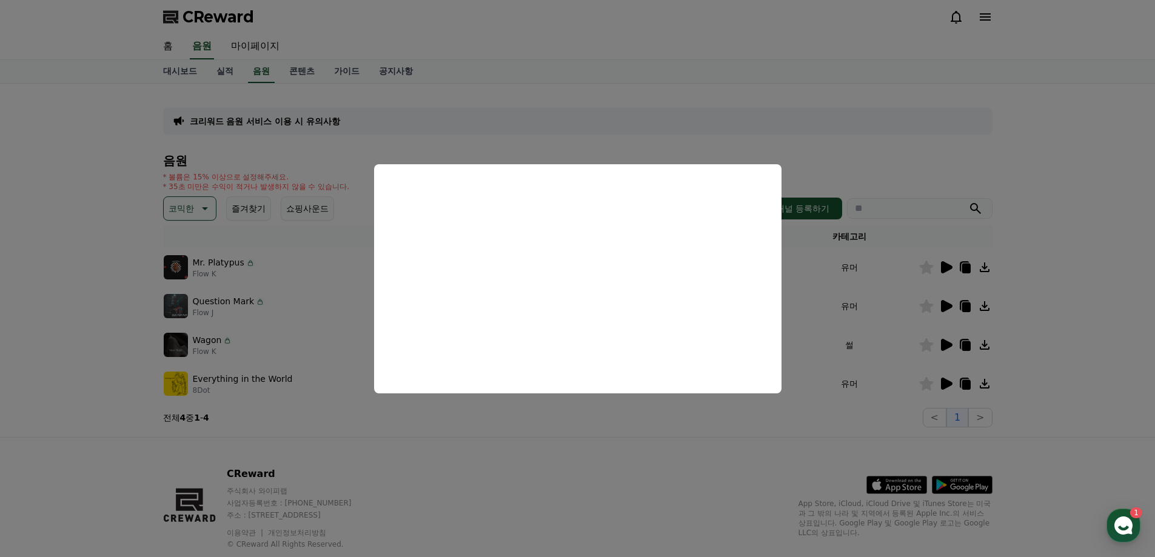
click at [891, 135] on button "close modal" at bounding box center [577, 278] width 1155 height 557
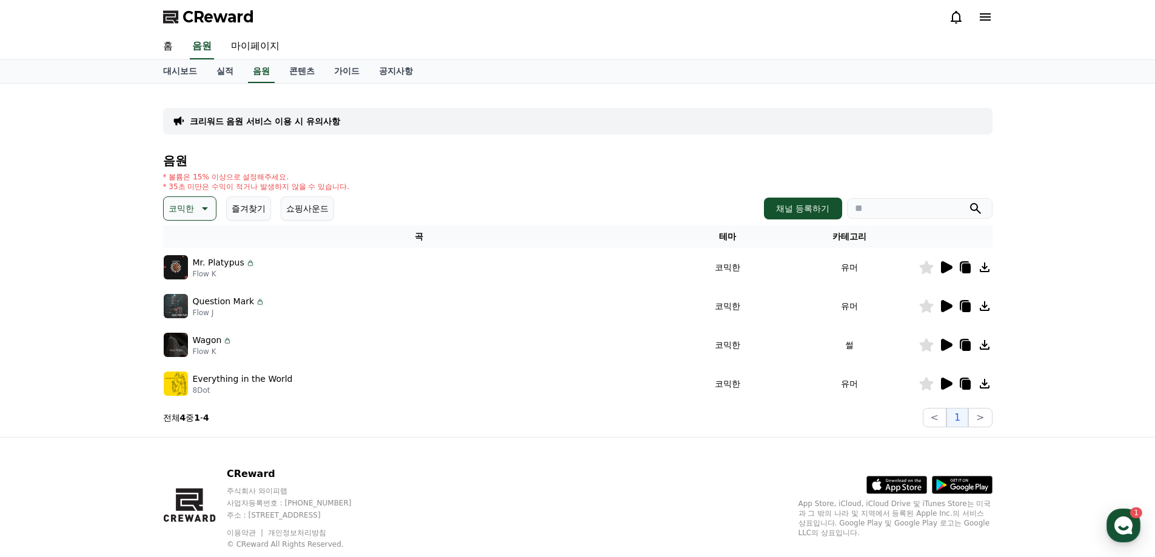
click at [947, 267] on icon at bounding box center [947, 267] width 12 height 12
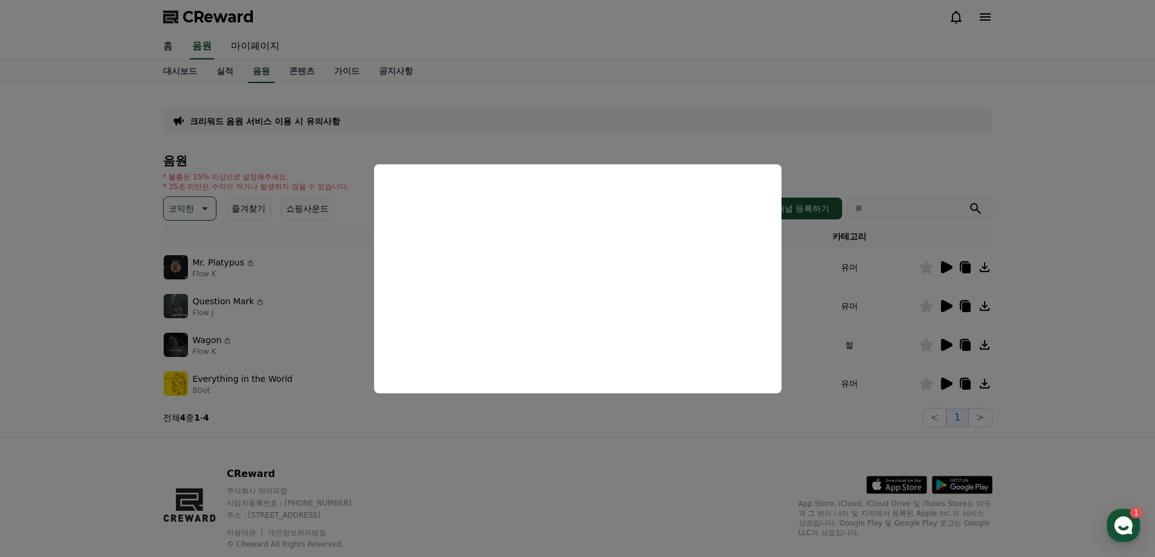
drag, startPoint x: 767, startPoint y: 449, endPoint x: 739, endPoint y: 441, distance: 29.0
click at [767, 449] on button "close modal" at bounding box center [577, 278] width 1155 height 557
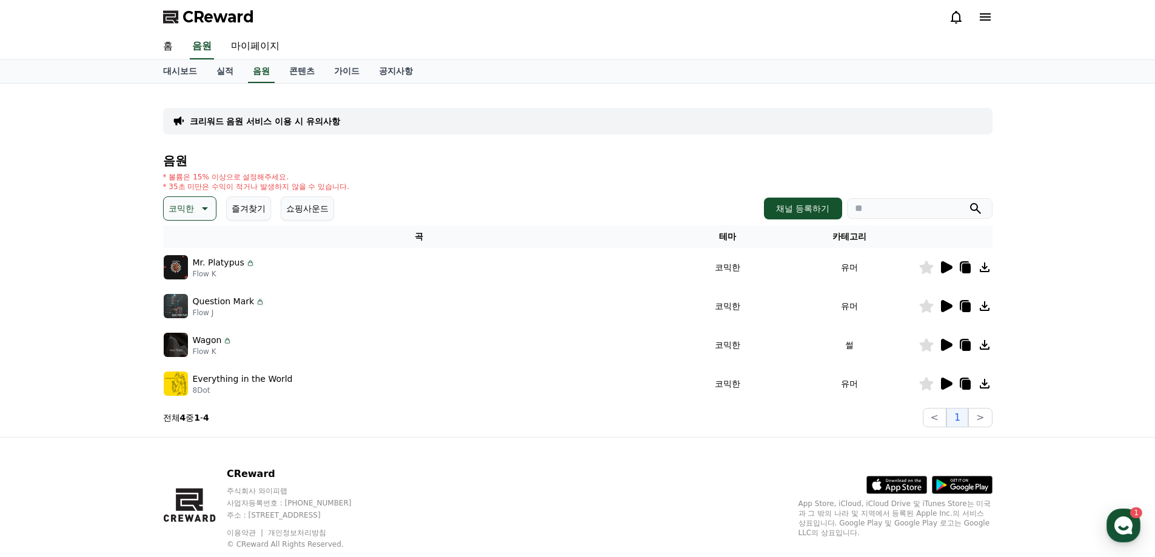
click at [949, 385] on icon at bounding box center [947, 384] width 12 height 12
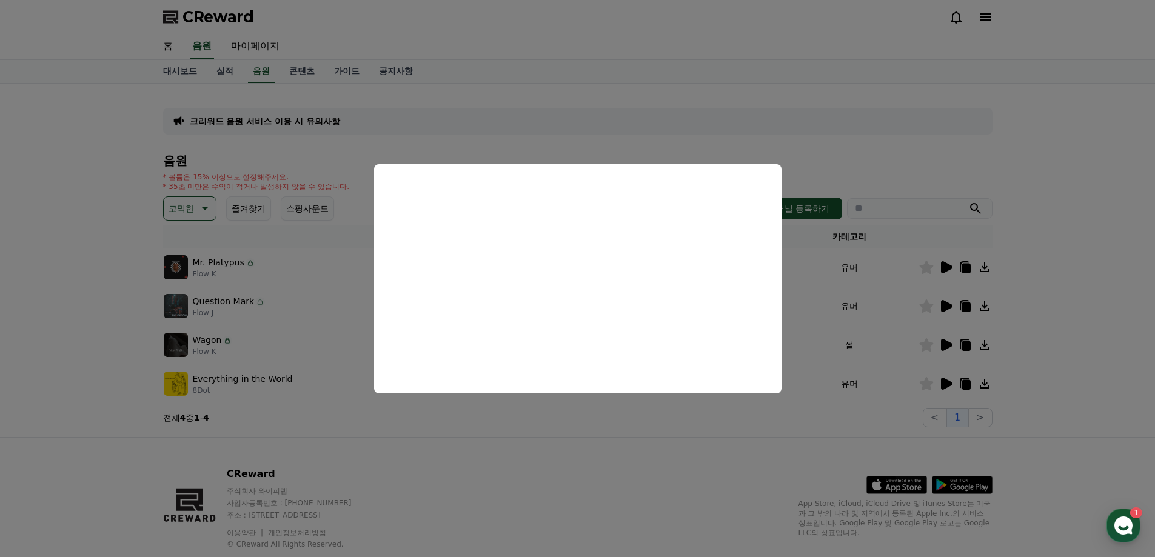
click at [476, 417] on button "close modal" at bounding box center [577, 278] width 1155 height 557
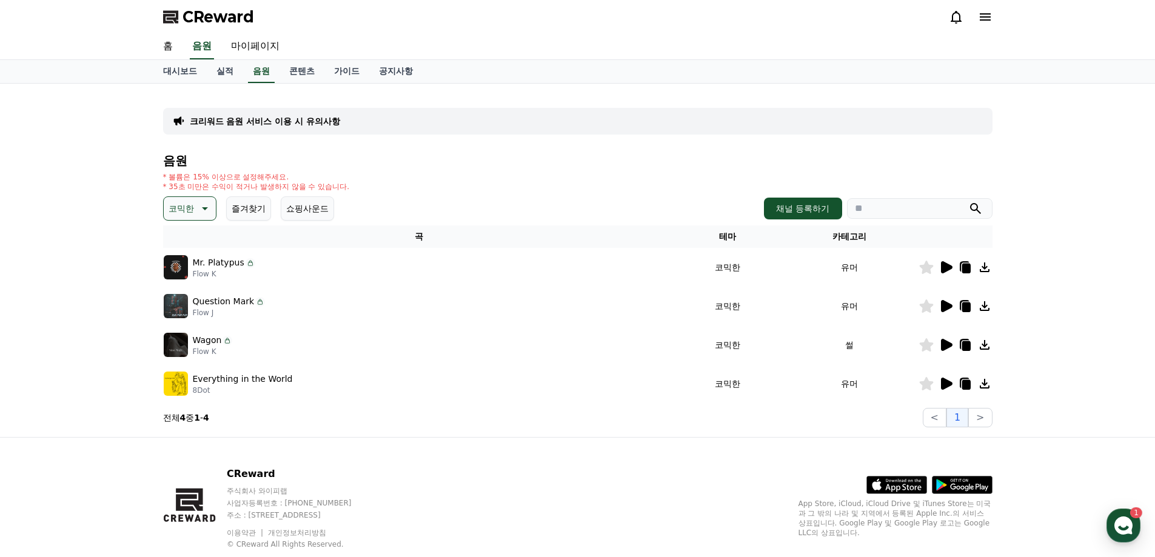
click at [193, 204] on button "코믹한" at bounding box center [189, 209] width 53 height 24
click at [187, 272] on button "환상적인" at bounding box center [187, 272] width 44 height 27
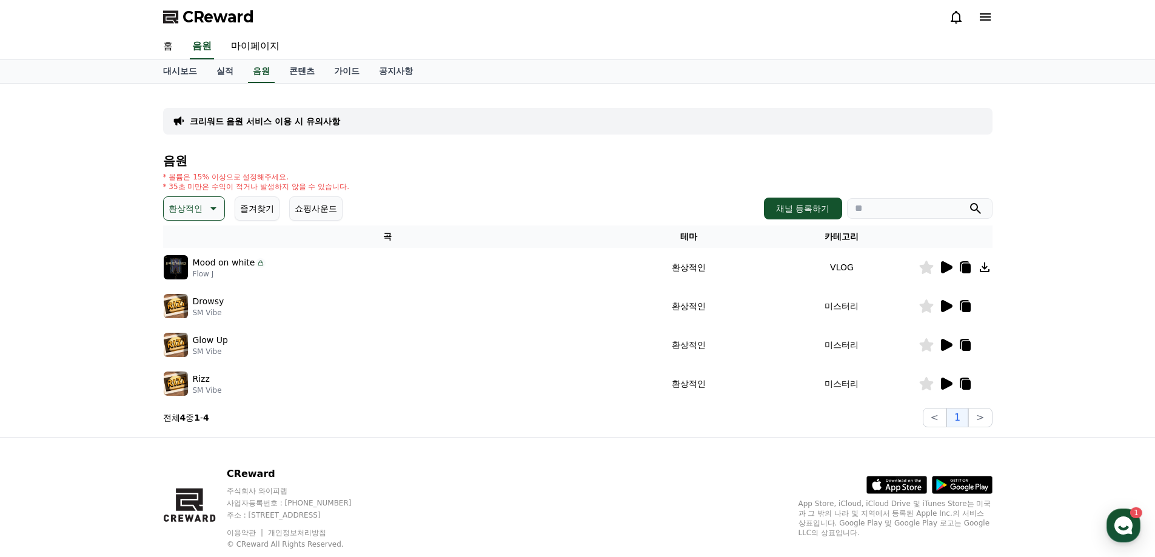
click at [938, 305] on div at bounding box center [956, 306] width 73 height 15
click at [948, 305] on icon at bounding box center [947, 306] width 12 height 12
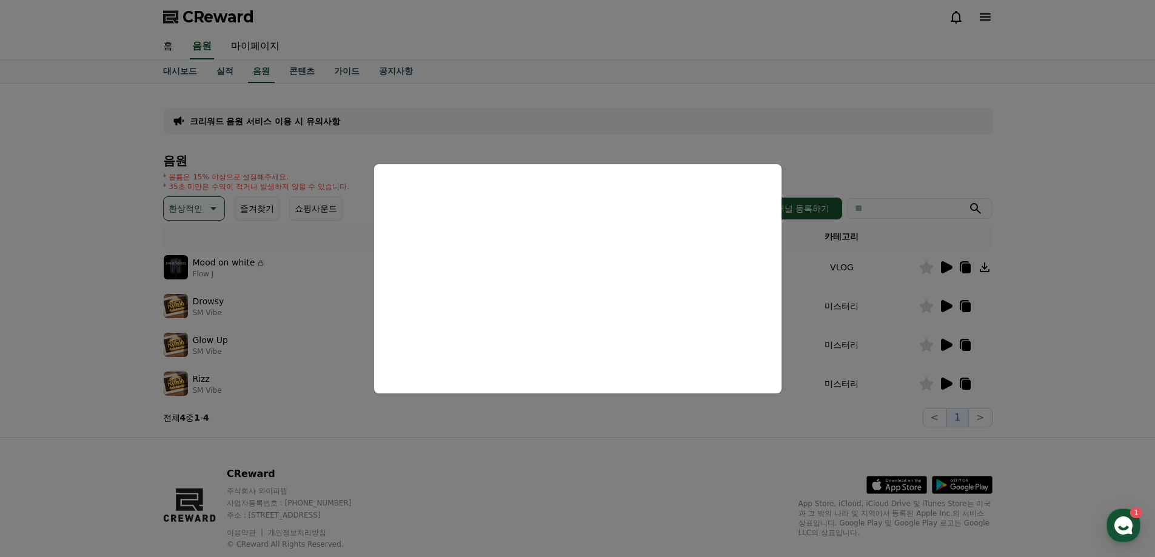
click at [461, 420] on button "close modal" at bounding box center [577, 278] width 1155 height 557
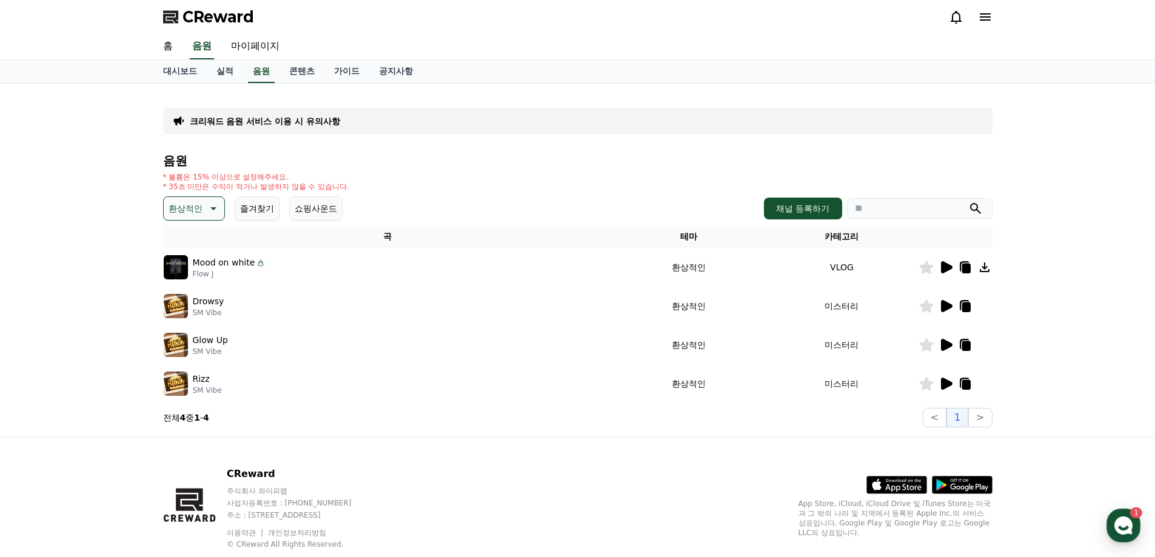
click at [945, 346] on icon at bounding box center [947, 345] width 12 height 12
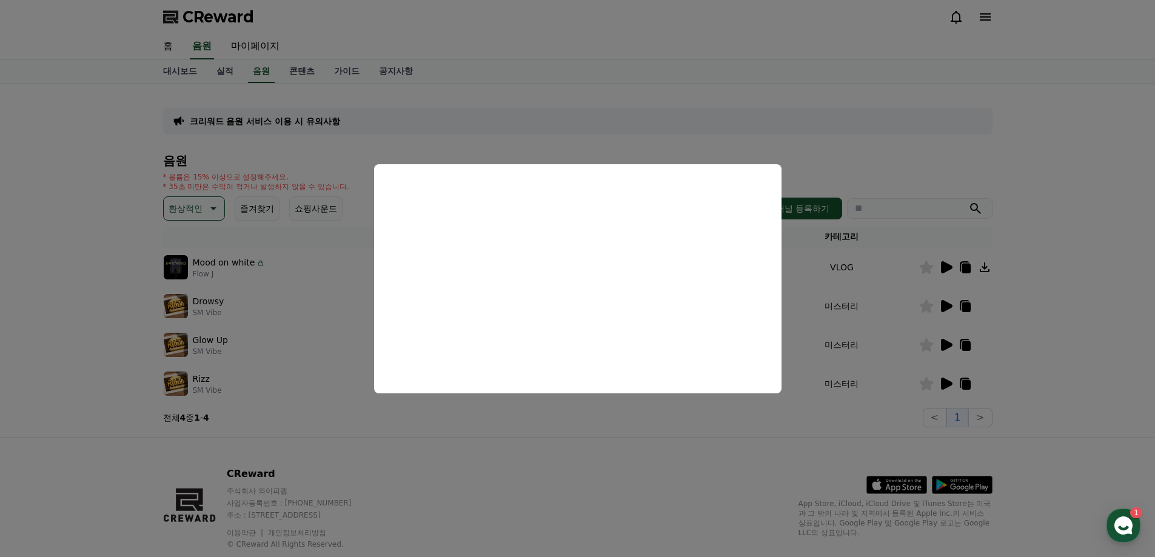
click at [463, 412] on button "close modal" at bounding box center [577, 278] width 1155 height 557
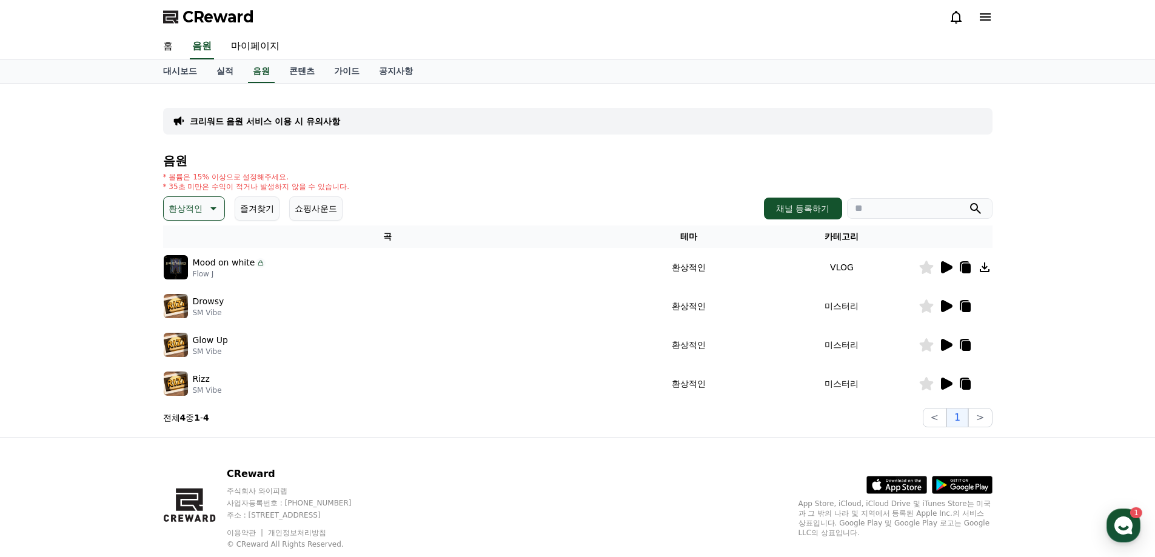
click at [945, 380] on icon at bounding box center [947, 384] width 12 height 12
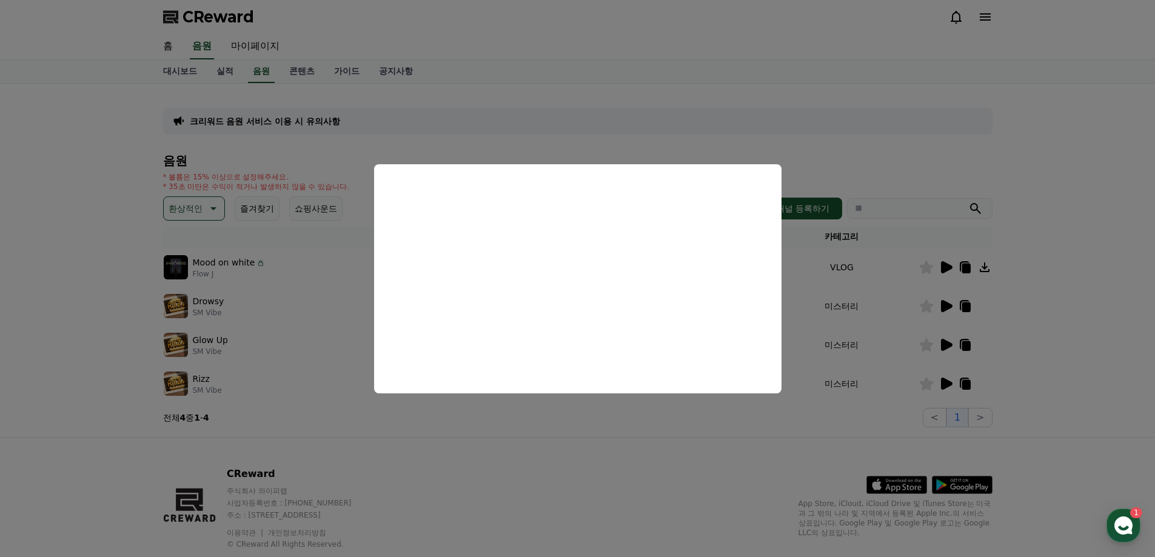
click at [593, 440] on button "close modal" at bounding box center [577, 278] width 1155 height 557
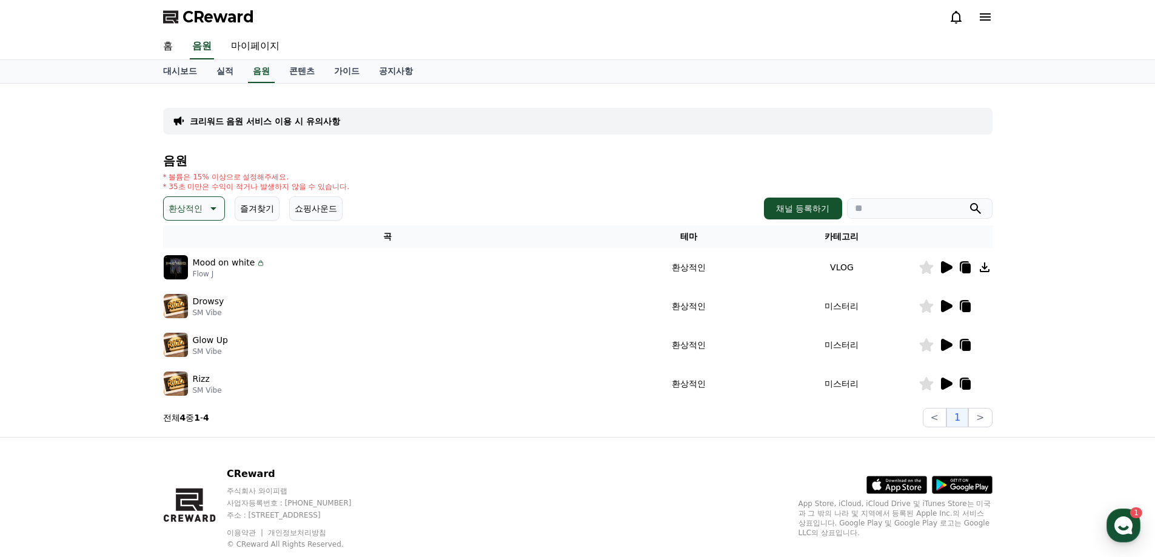
click at [966, 382] on icon at bounding box center [966, 385] width 8 height 10
